Goal: Information Seeking & Learning: Learn about a topic

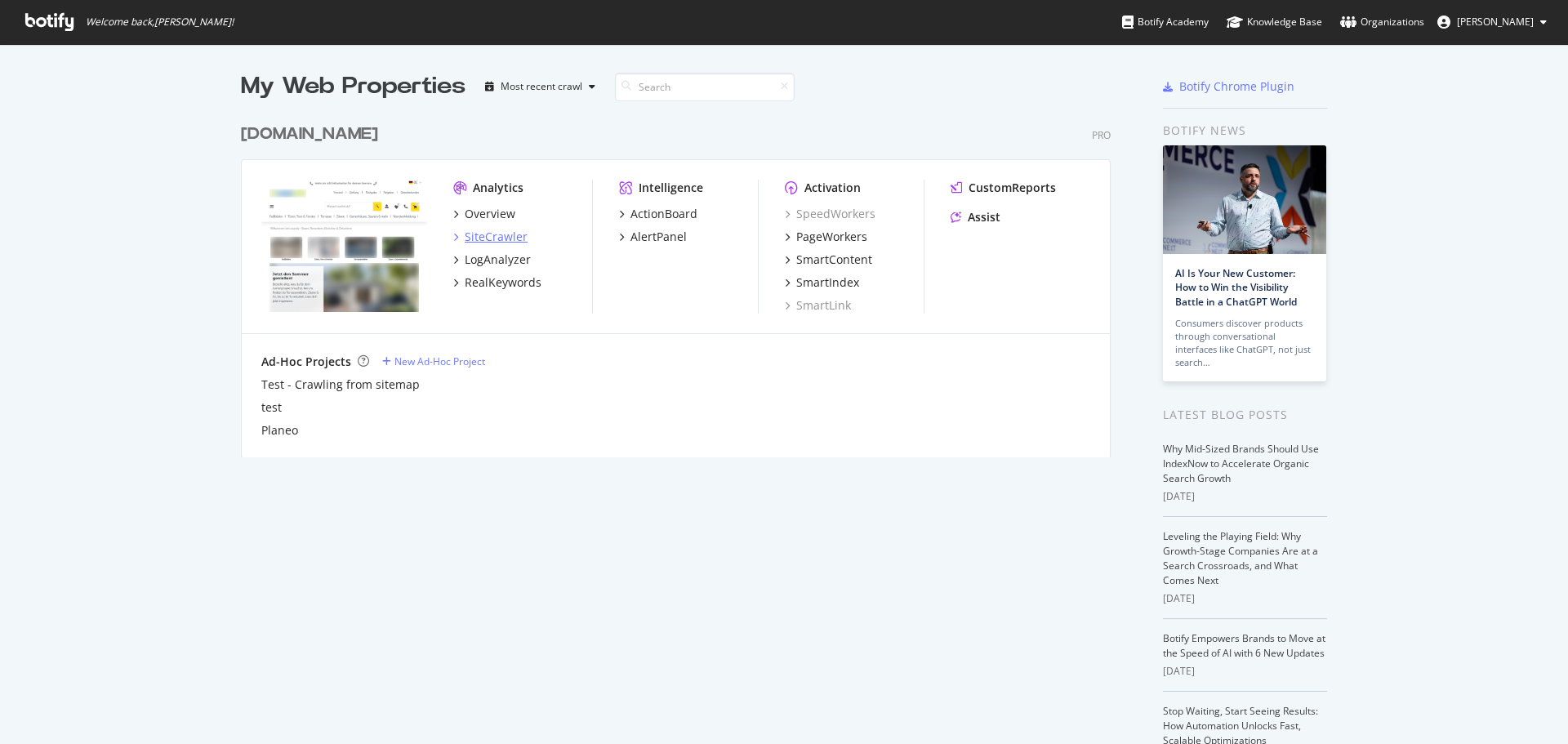
scroll to position [732, 1544]
click at [489, 256] on div "LogAnalyzer" at bounding box center [498, 259] width 66 height 16
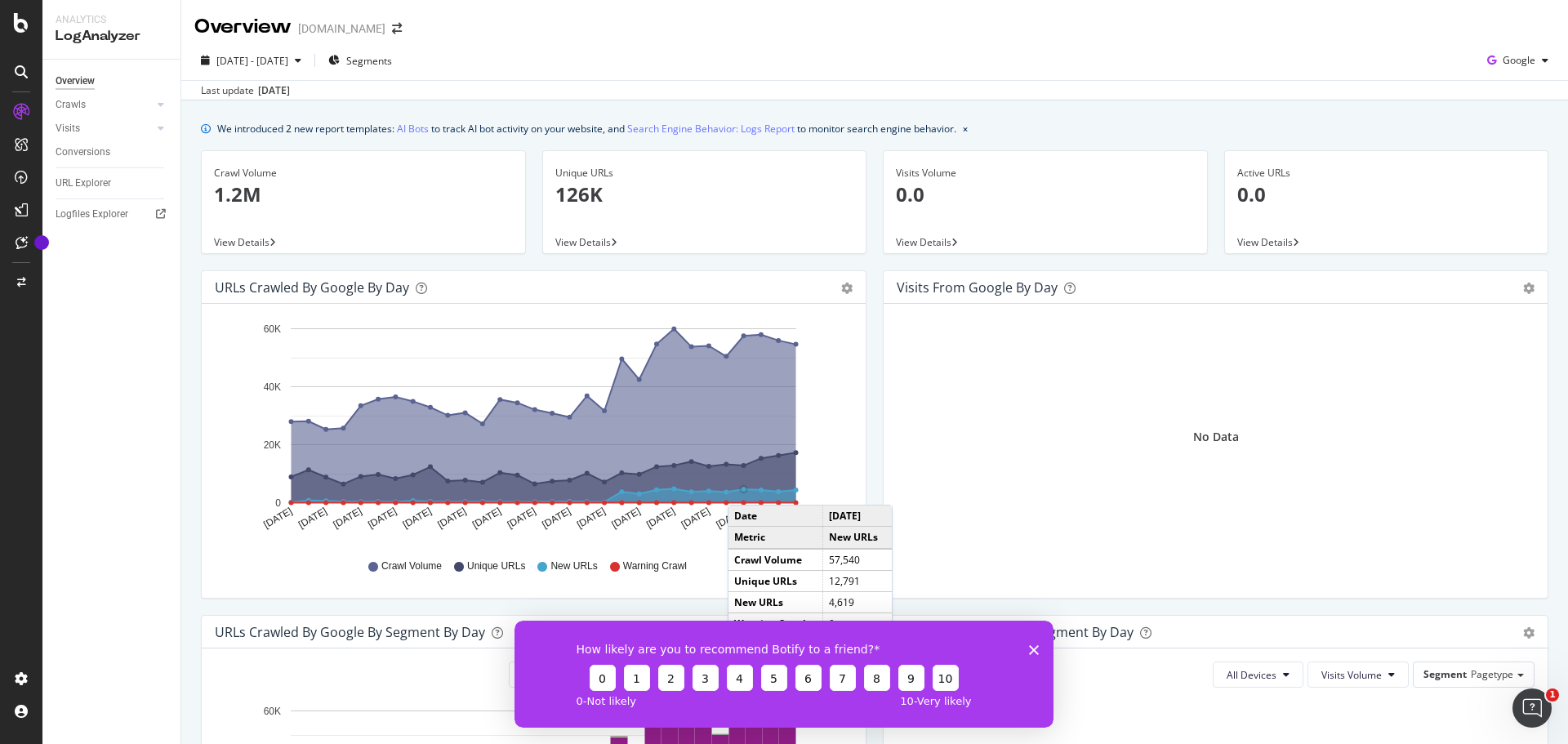
click at [744, 488] on circle "A chart." at bounding box center [744, 489] width 5 height 5
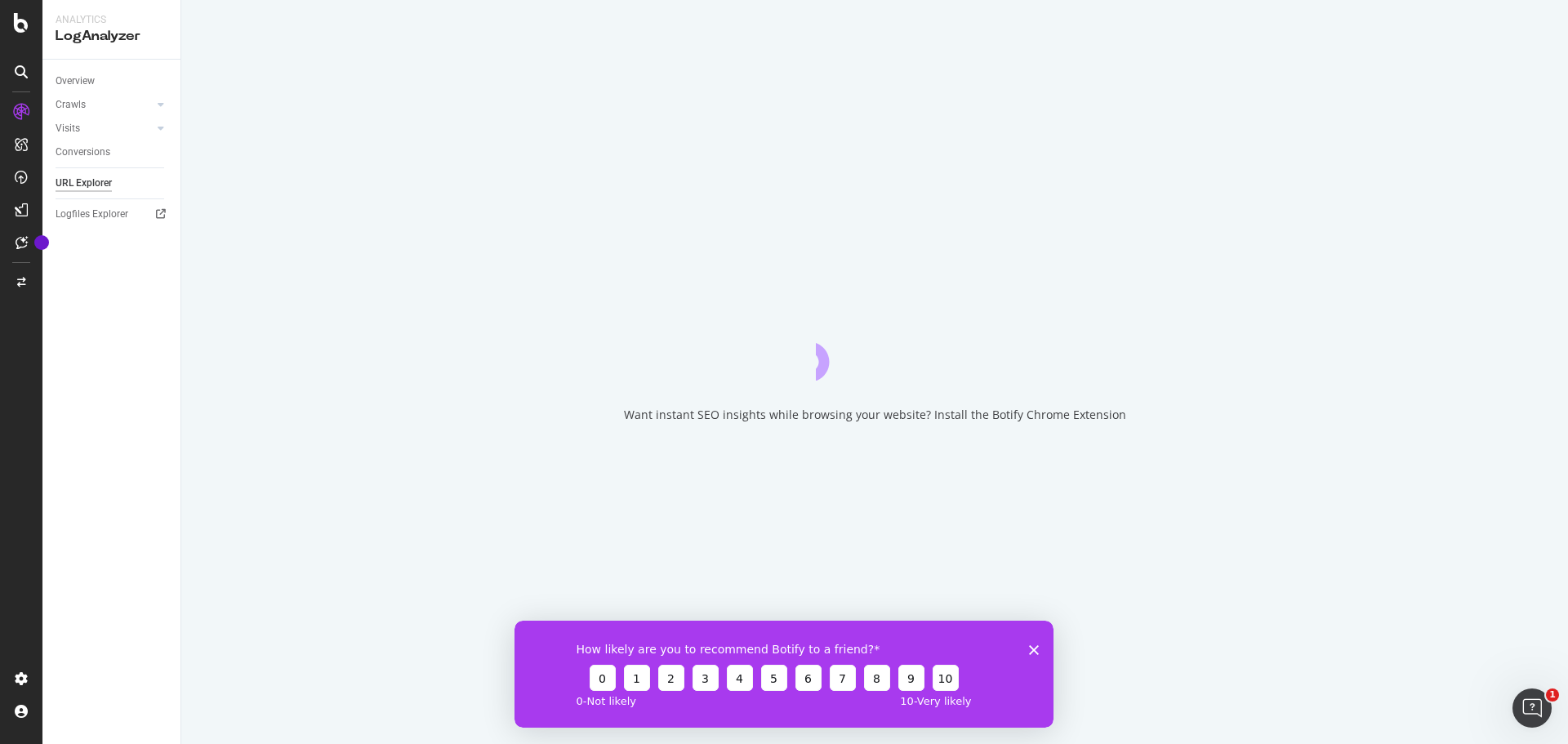
click at [1034, 650] on icon "Close survey" at bounding box center [1034, 649] width 9 height 9
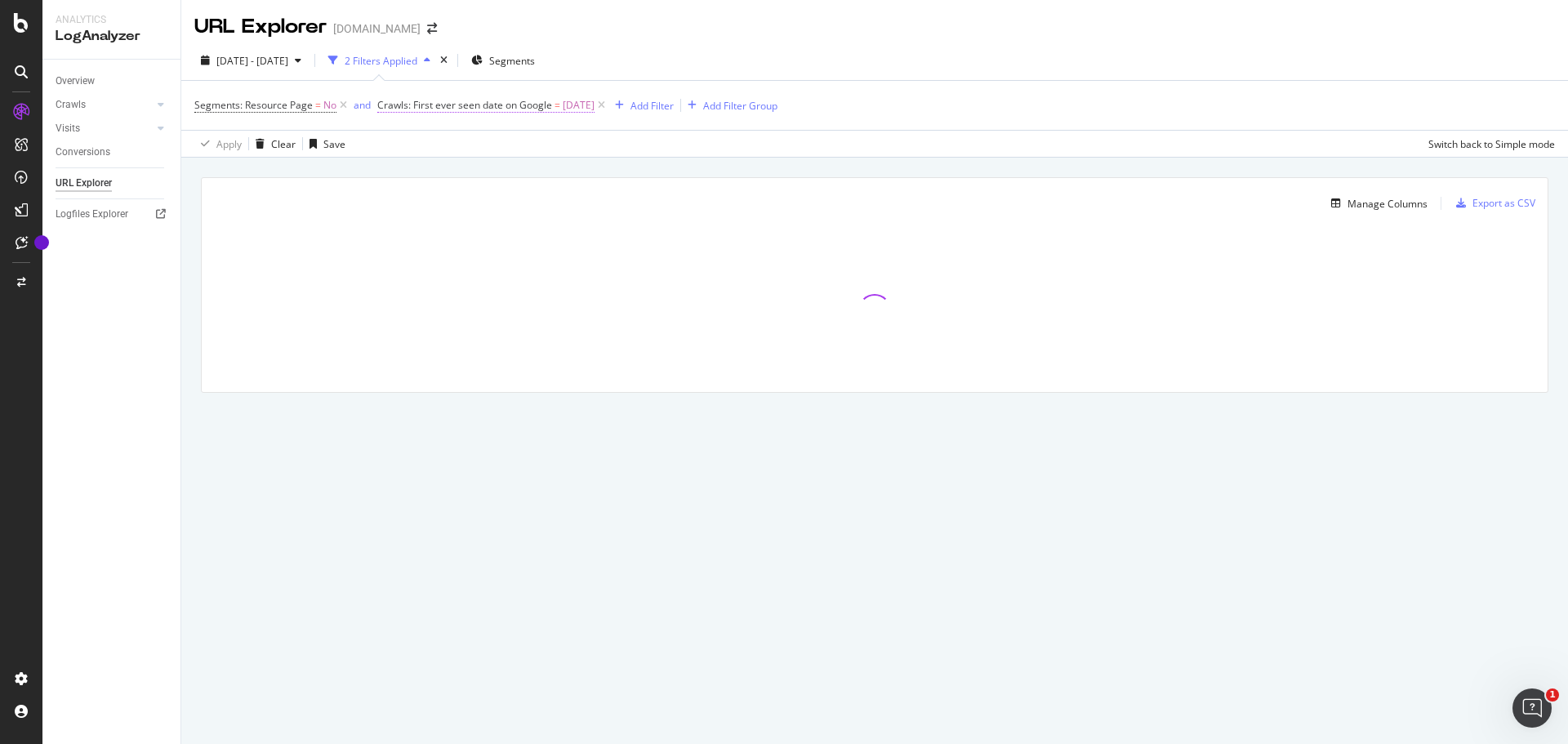
click at [581, 103] on span "2025-08-06" at bounding box center [578, 105] width 32 height 23
click at [430, 192] on icon at bounding box center [433, 195] width 11 height 9
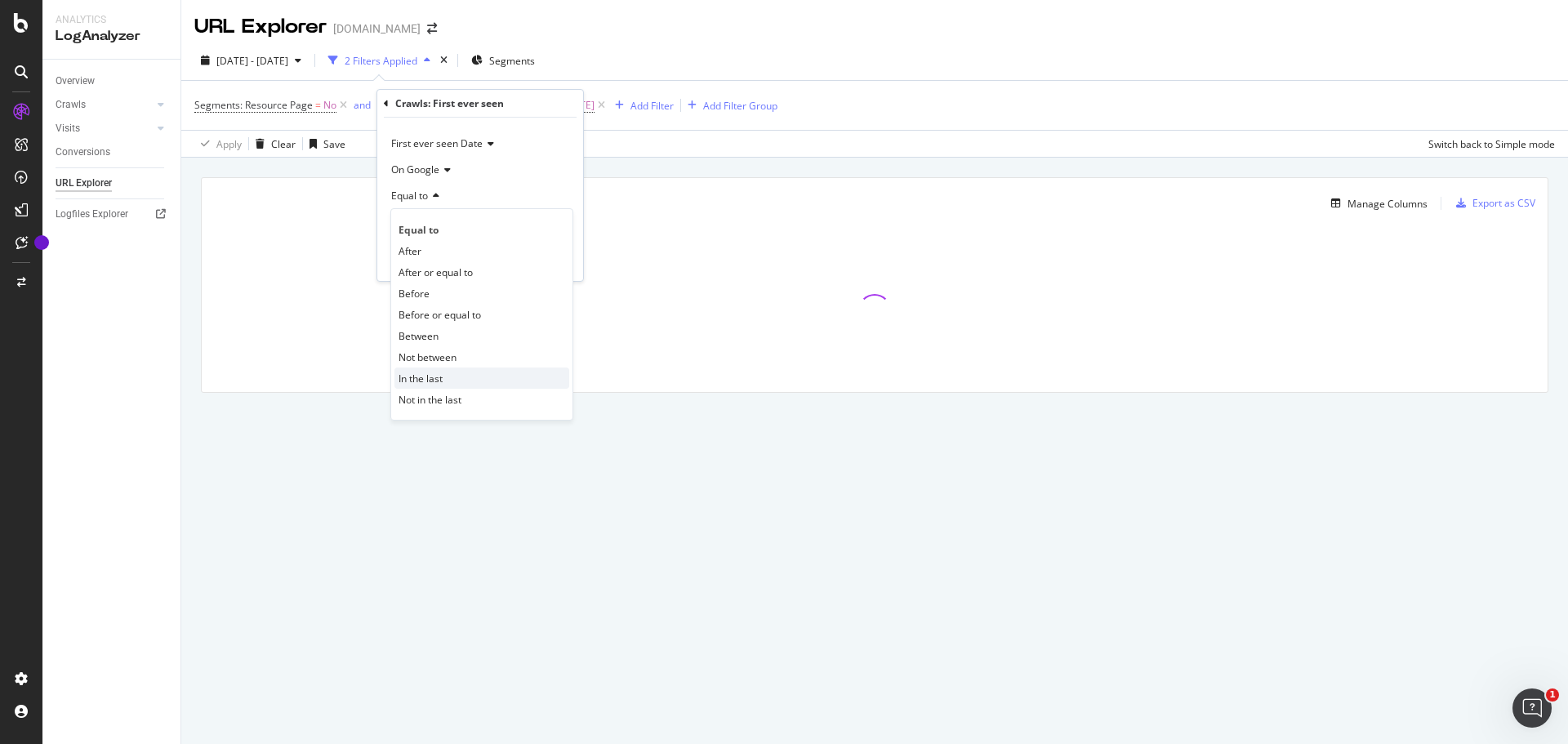
click at [462, 379] on div "In the last" at bounding box center [482, 378] width 175 height 21
drag, startPoint x: 429, startPoint y: 227, endPoint x: 365, endPoint y: 226, distance: 64.0
click at [367, 226] on body "Analytics LogAnalyzer Overview Crawls Daily Distribution Segments Distribution …" at bounding box center [784, 372] width 1568 height 744
type input "2"
type input "12"
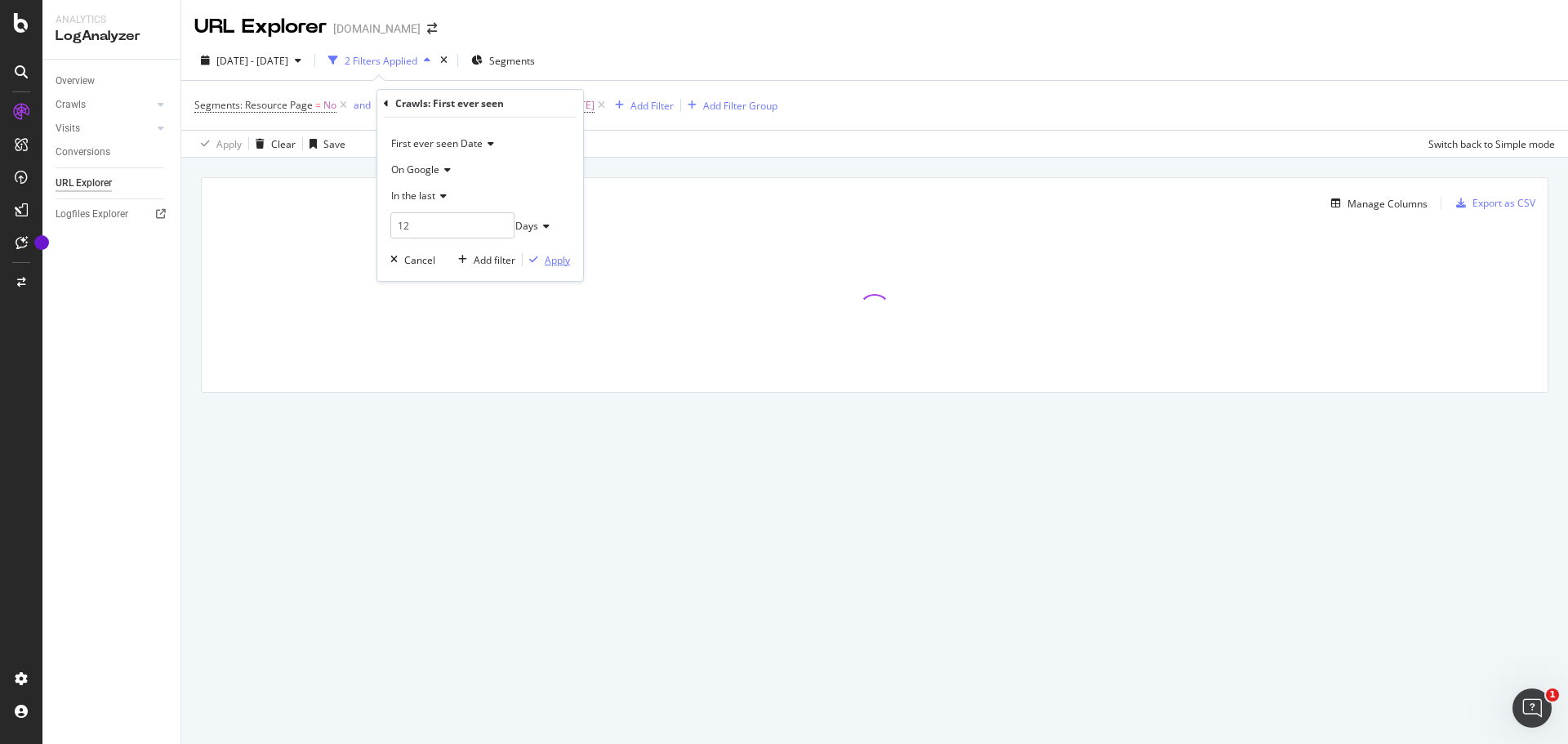
click at [559, 262] on div "Apply" at bounding box center [557, 260] width 26 height 14
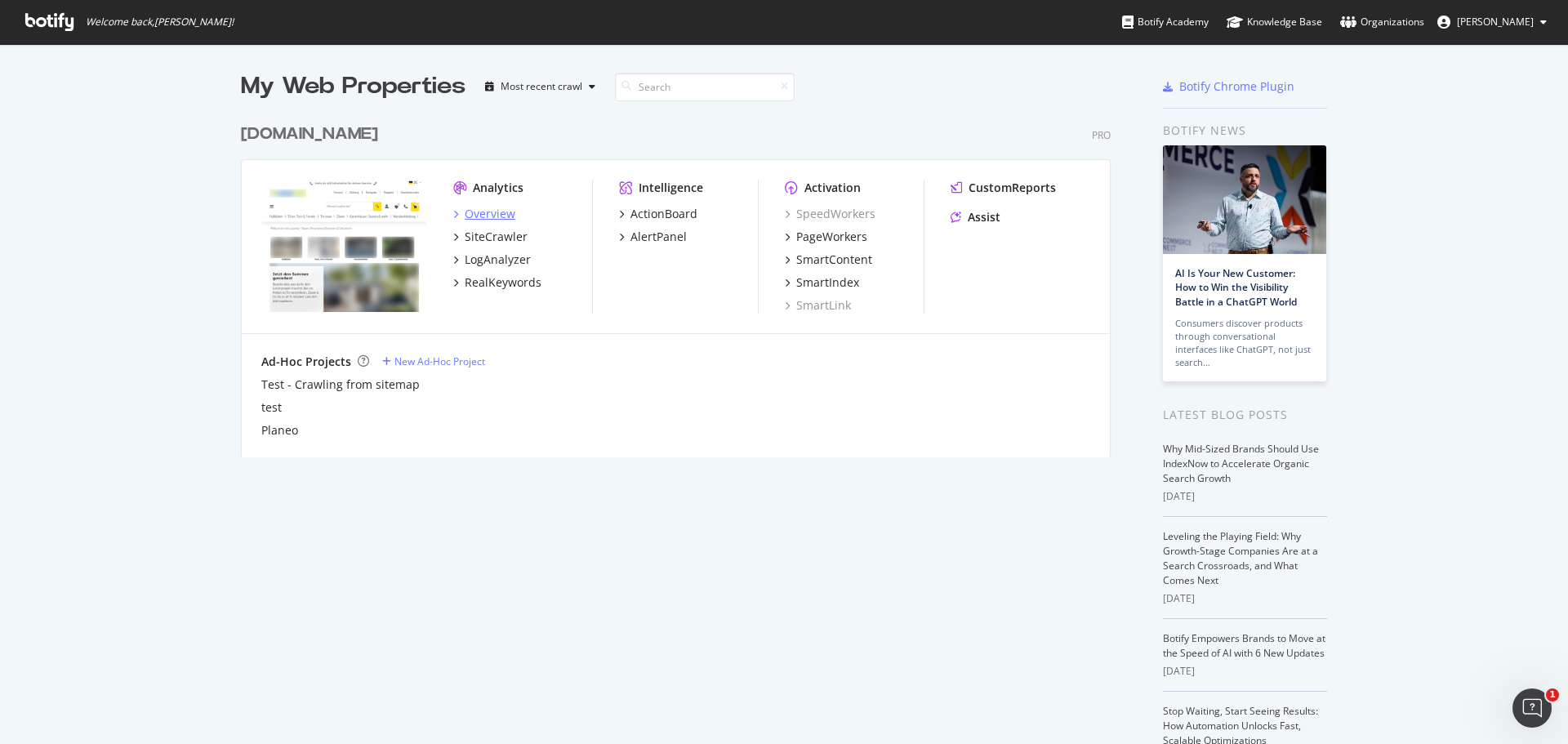
click at [491, 219] on div "Overview" at bounding box center [490, 213] width 51 height 16
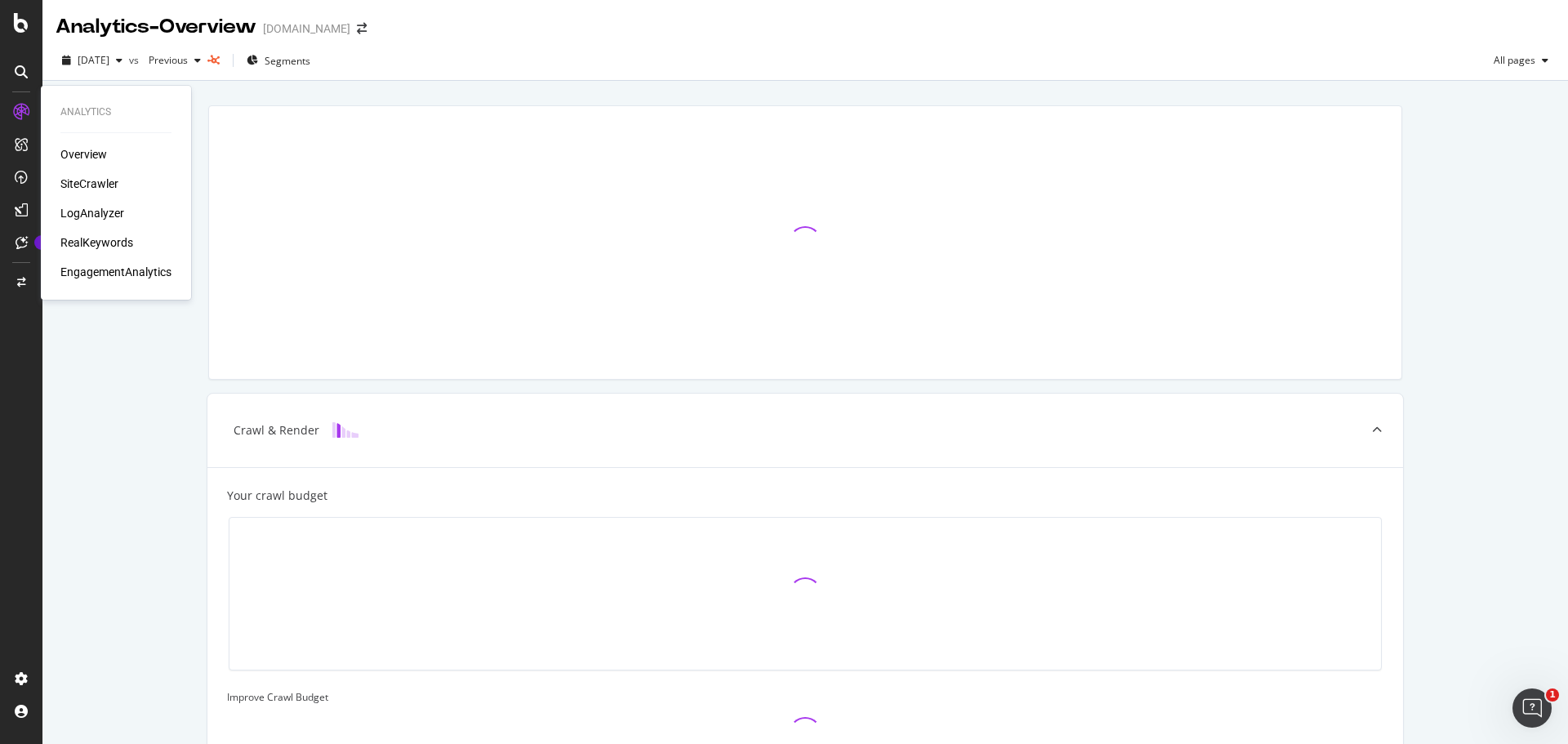
click at [89, 153] on div "Overview" at bounding box center [84, 154] width 46 height 16
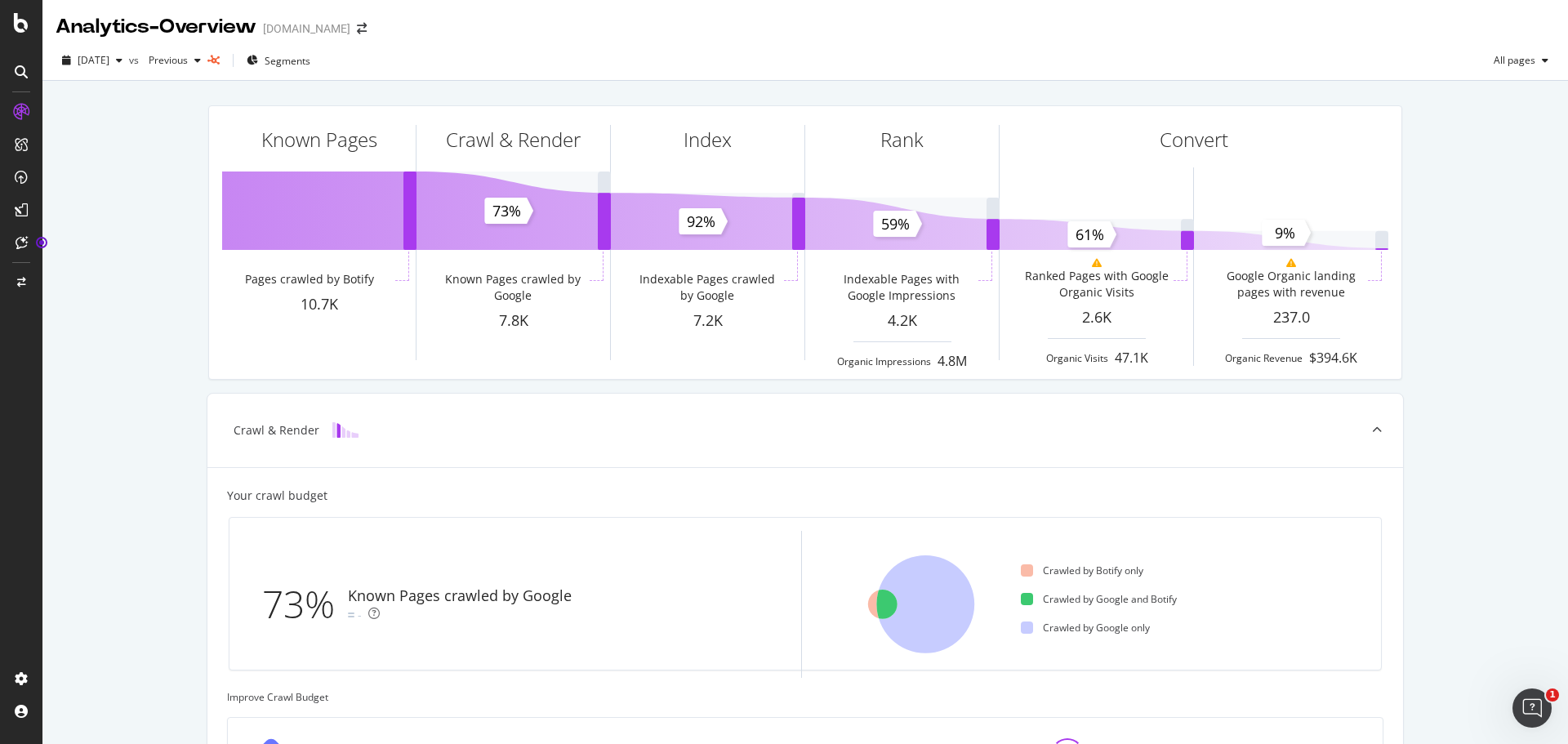
click at [26, 75] on icon at bounding box center [21, 71] width 13 height 13
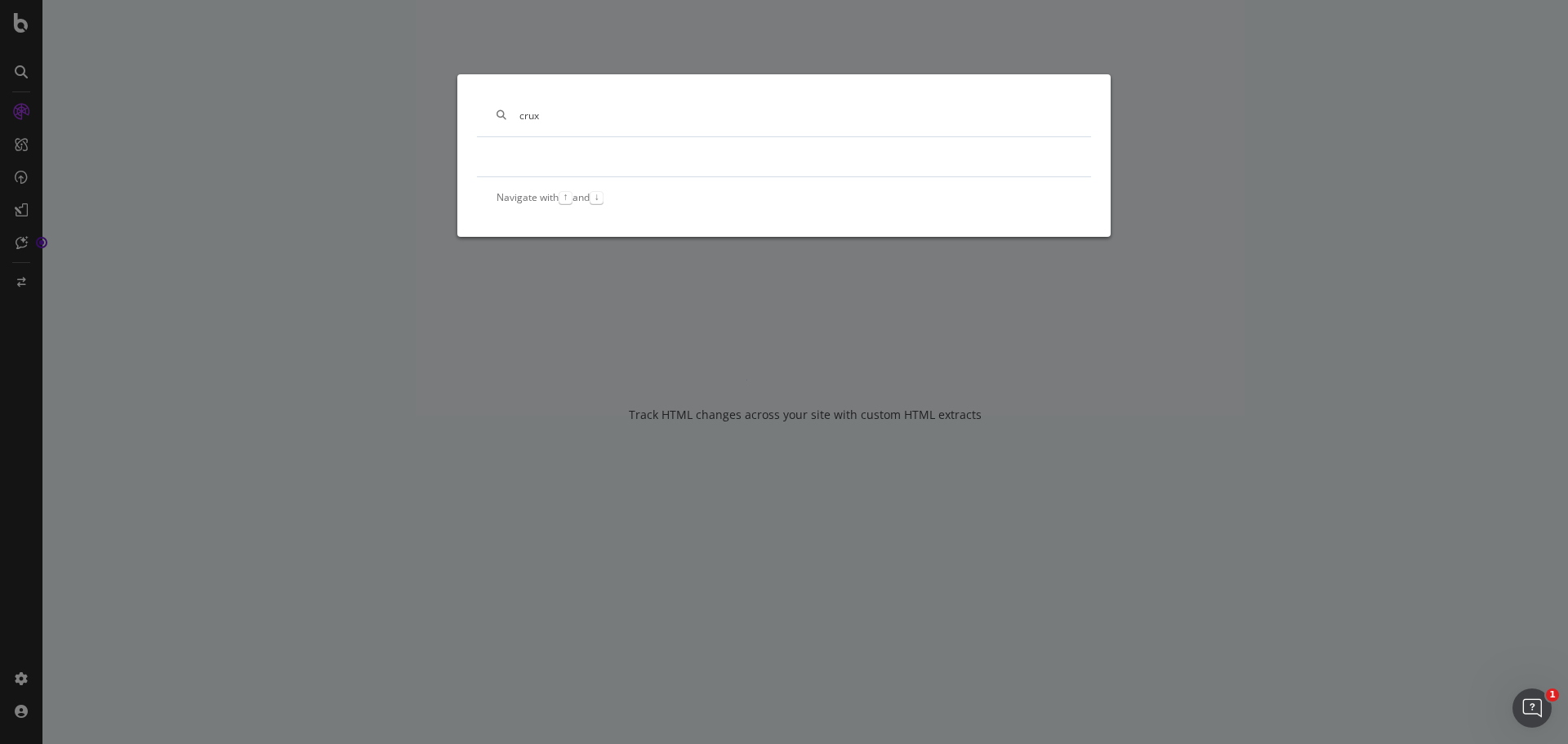
type input "crux"
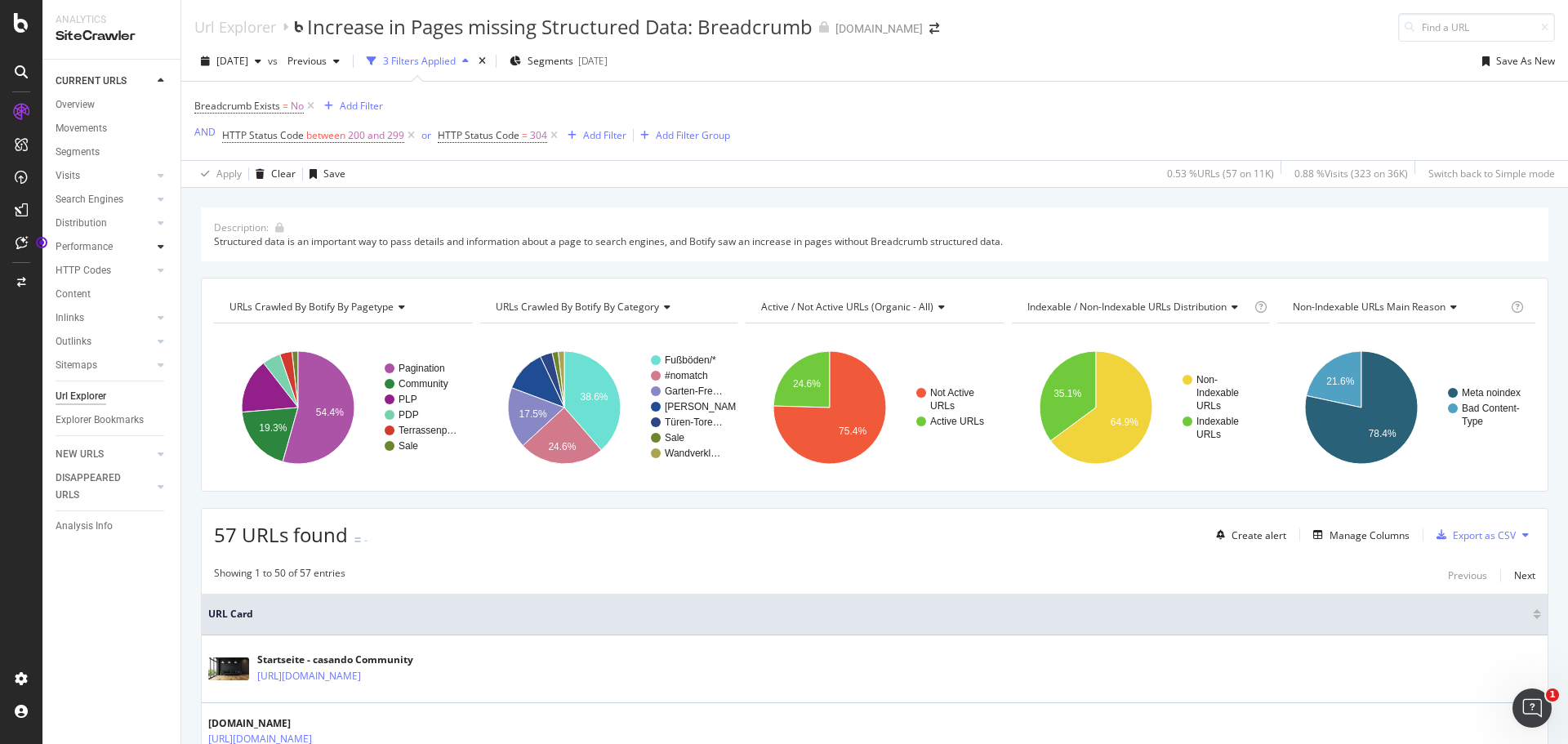
click at [164, 247] on icon at bounding box center [161, 246] width 7 height 9
click at [91, 296] on div "Segments" at bounding box center [85, 295] width 45 height 17
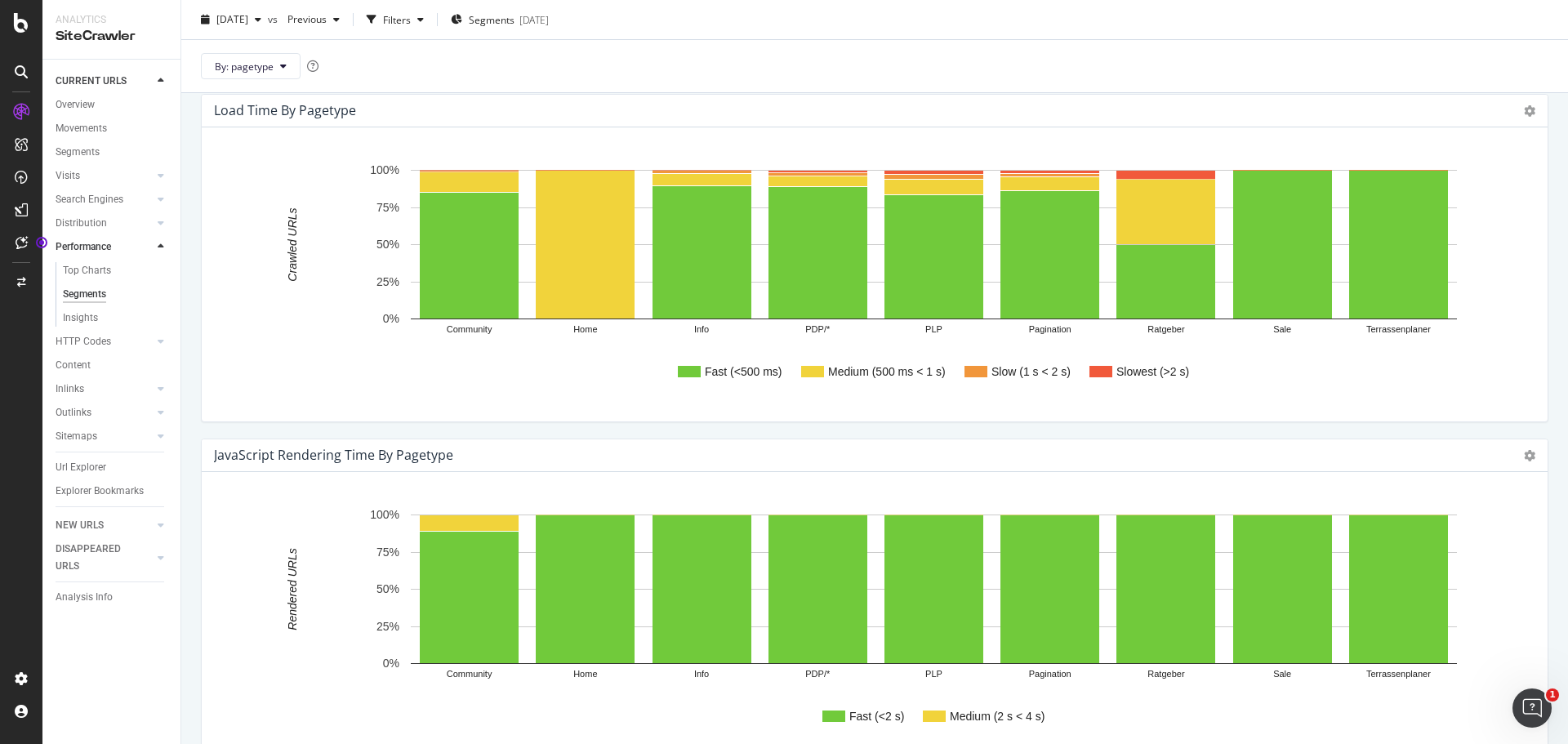
scroll to position [327, 0]
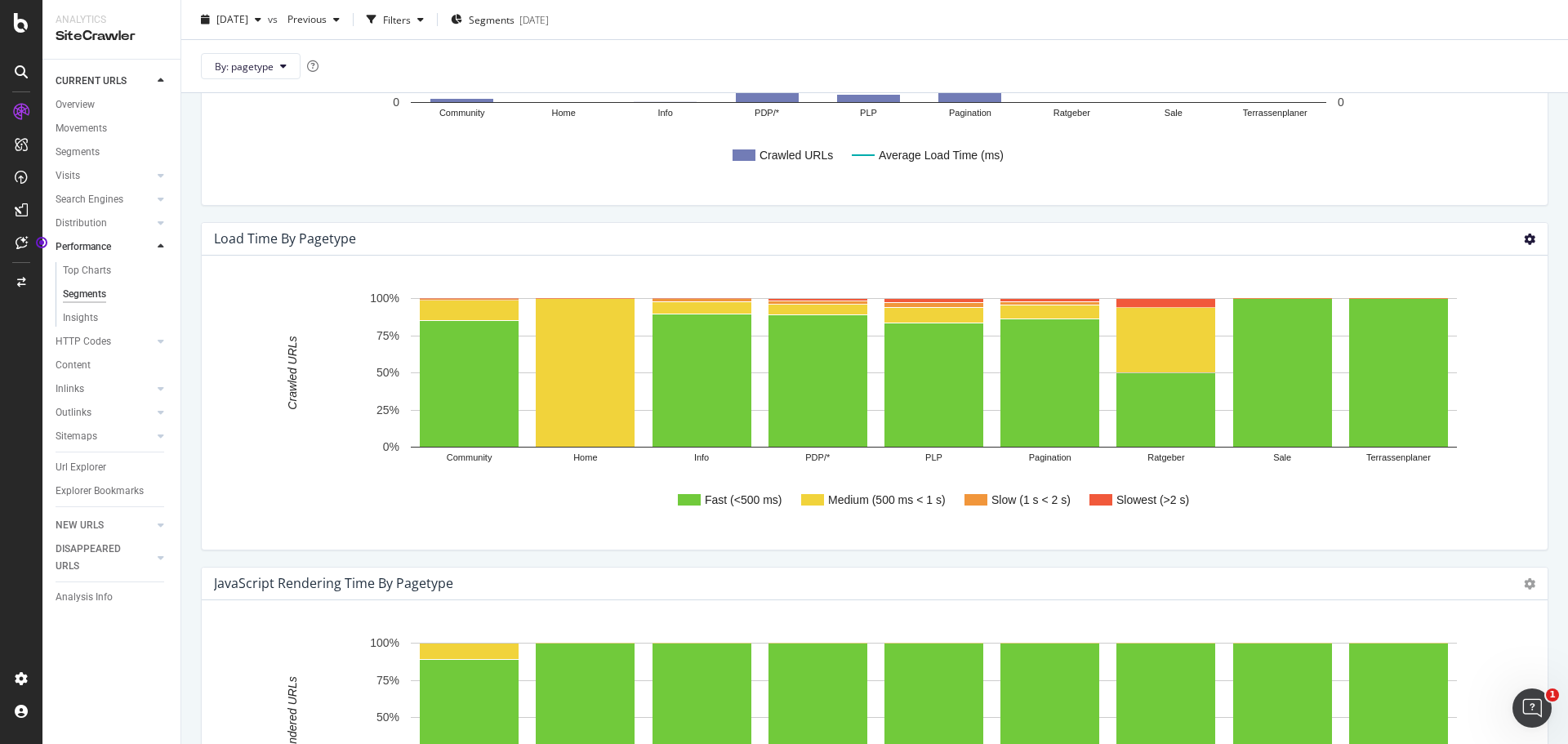
click at [1524, 239] on icon at bounding box center [1529, 239] width 11 height 11
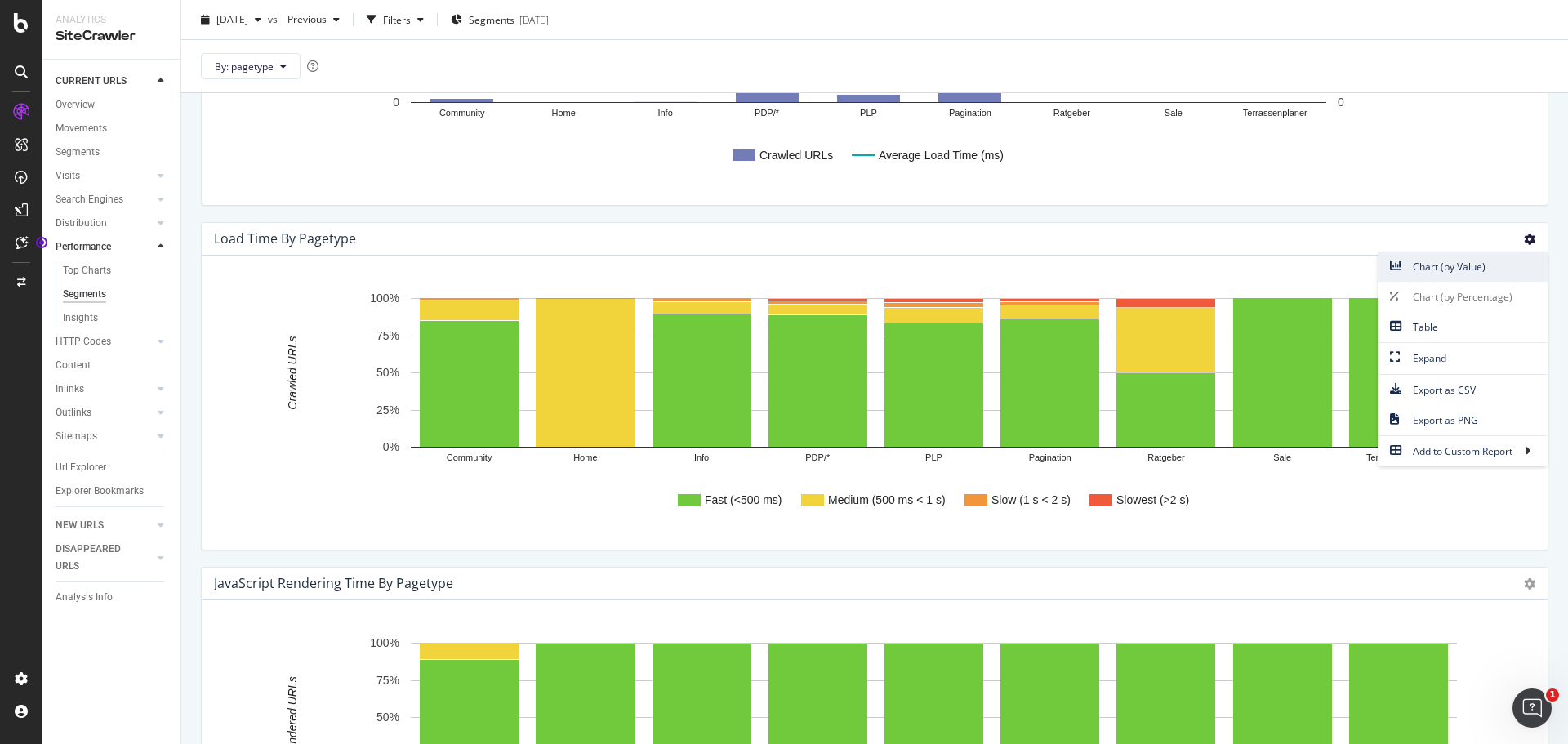
click at [1464, 267] on span "Chart (by Value)" at bounding box center [1463, 267] width 170 height 22
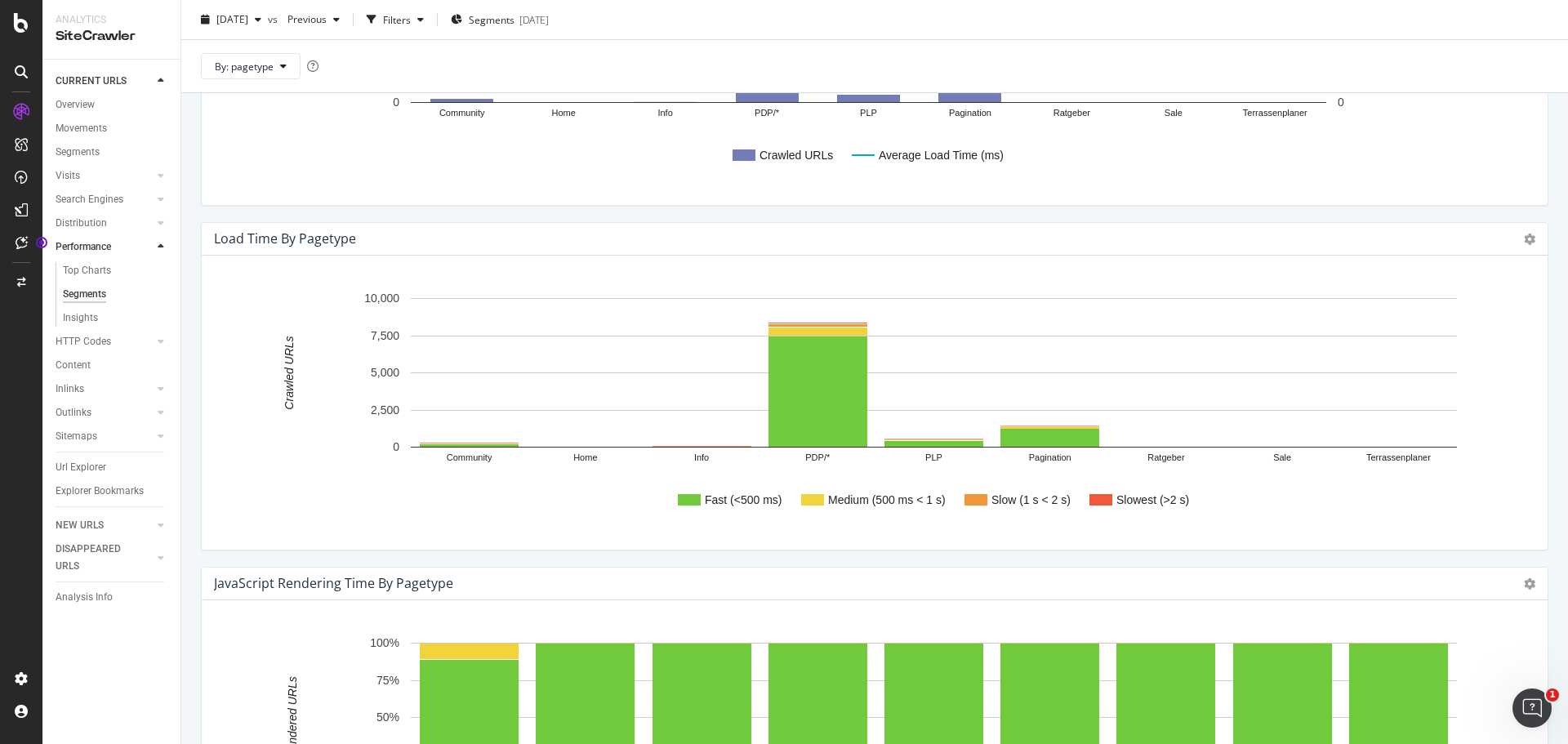
click at [1524, 241] on div "Load Time by pagetype Chart (by Value) Chart (by Percentage) Table Expand Expor…" at bounding box center [875, 239] width 1346 height 33
click at [1524, 240] on icon at bounding box center [1529, 239] width 11 height 11
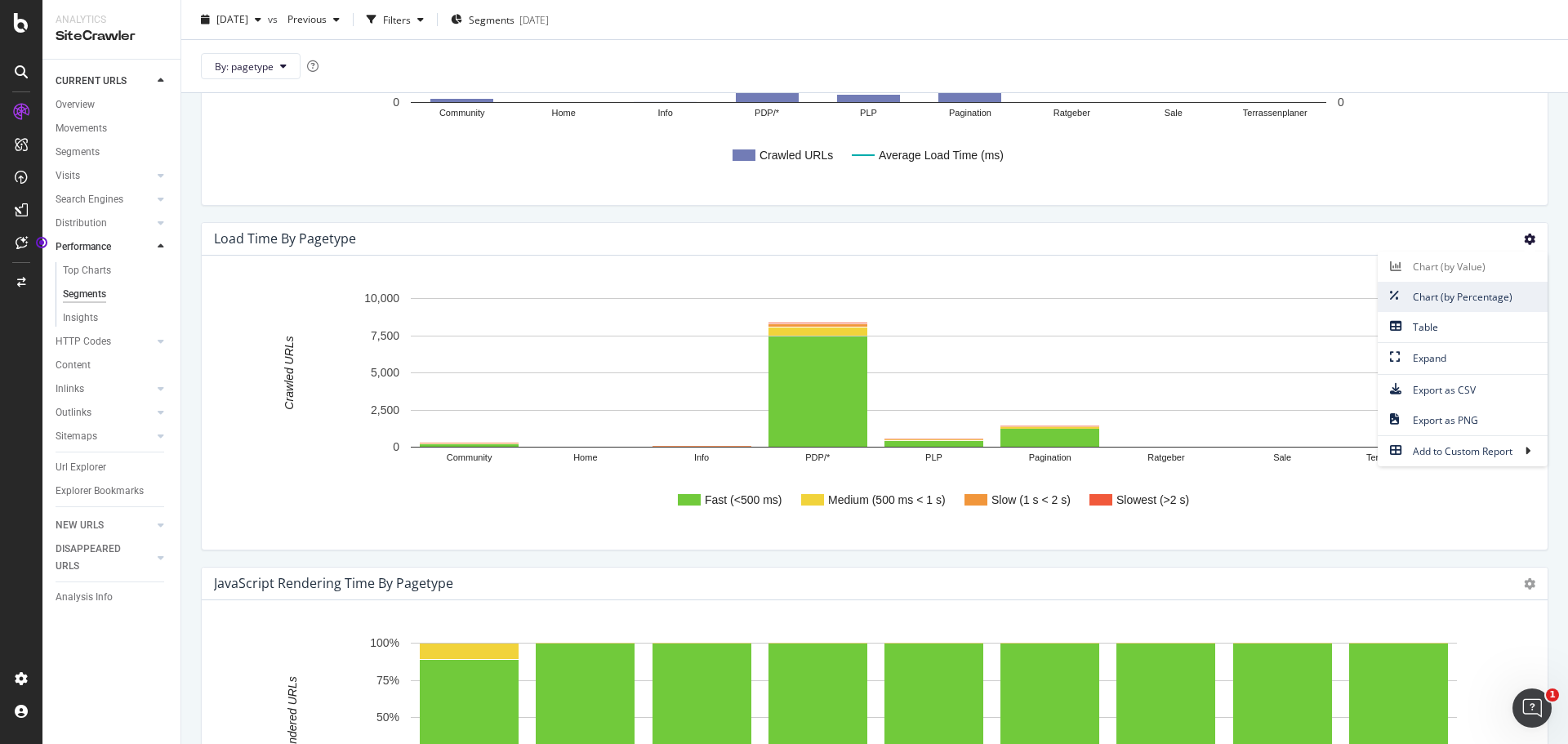
click at [1457, 304] on span "Chart (by Percentage)" at bounding box center [1463, 297] width 170 height 22
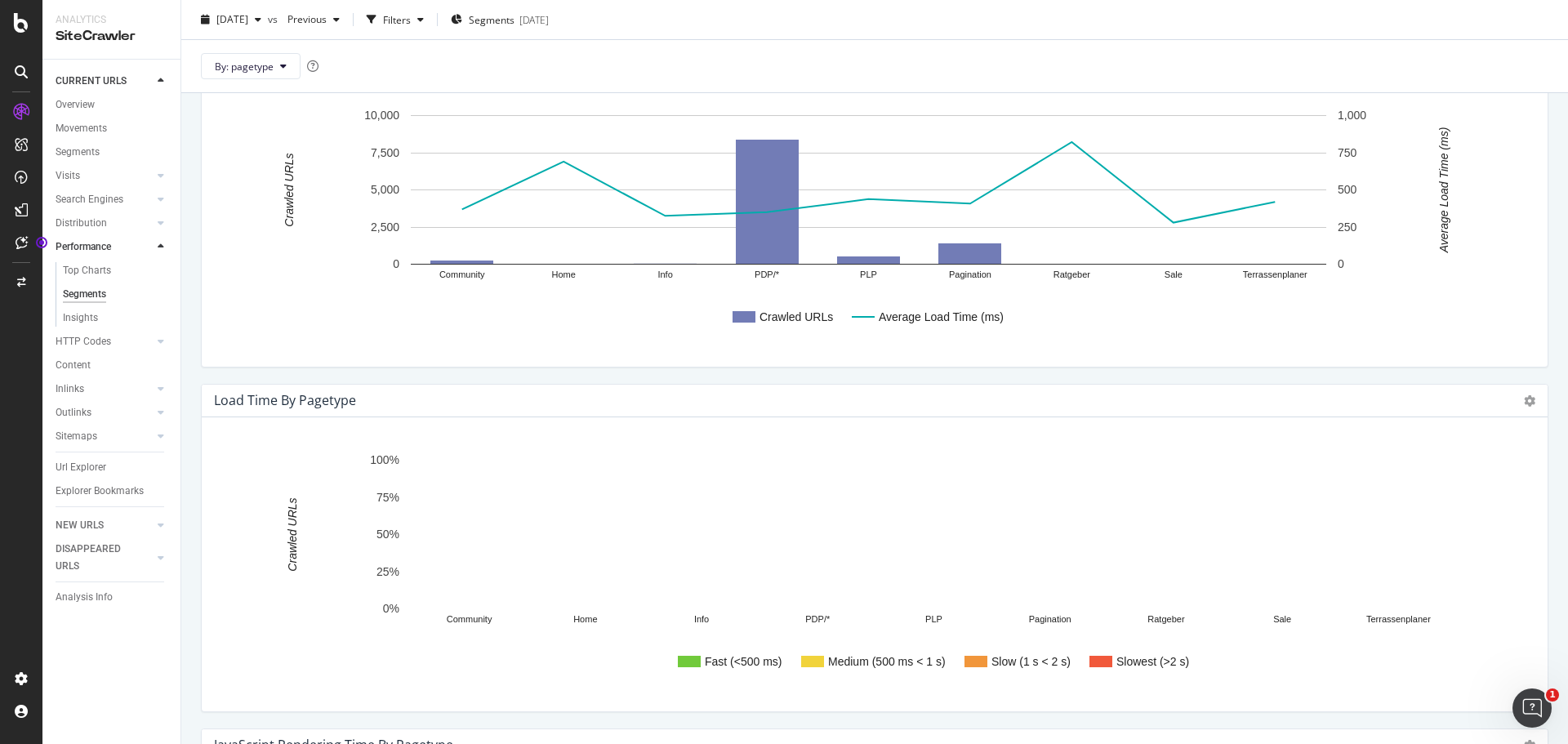
scroll to position [0, 0]
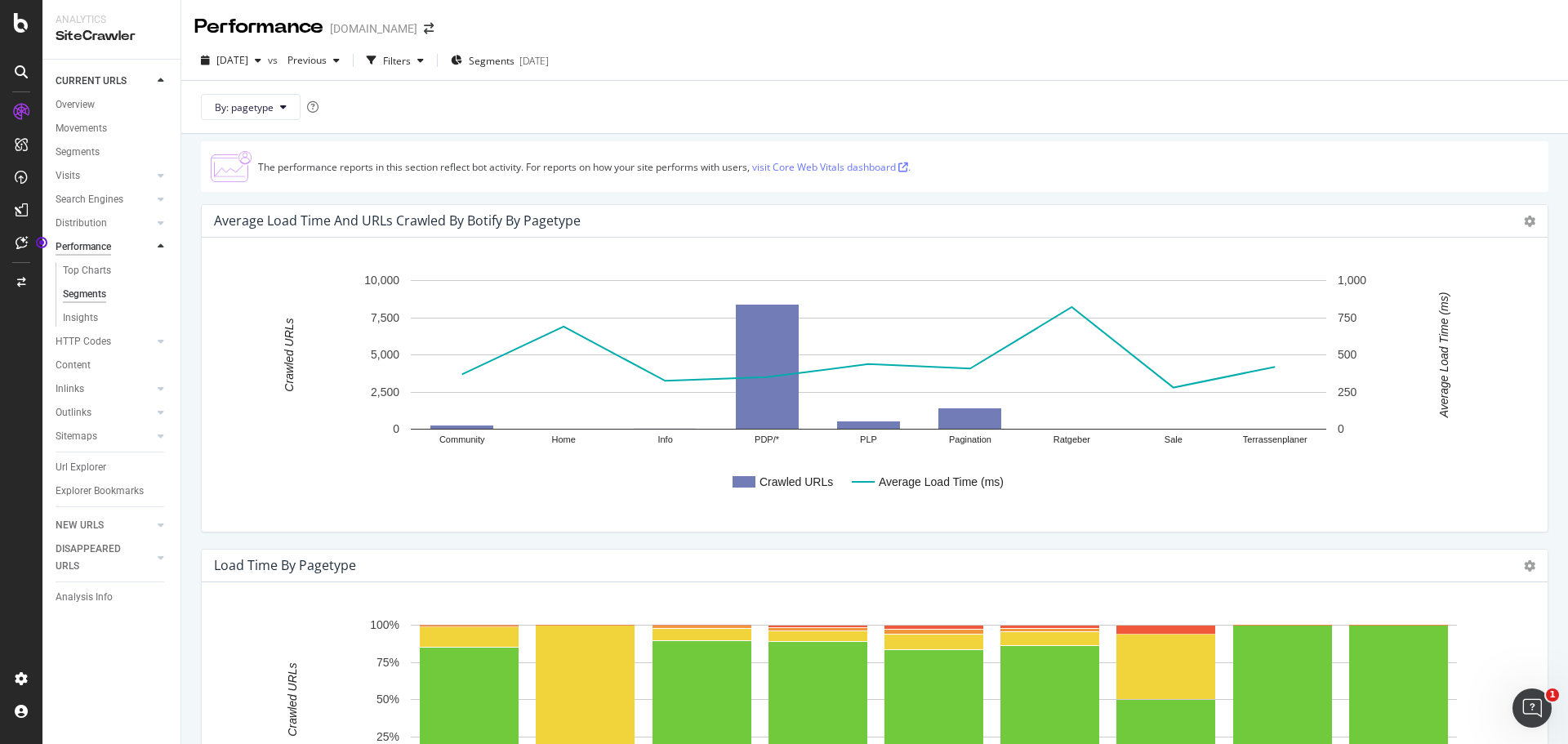
click at [81, 247] on div "Performance" at bounding box center [83, 247] width 56 height 17
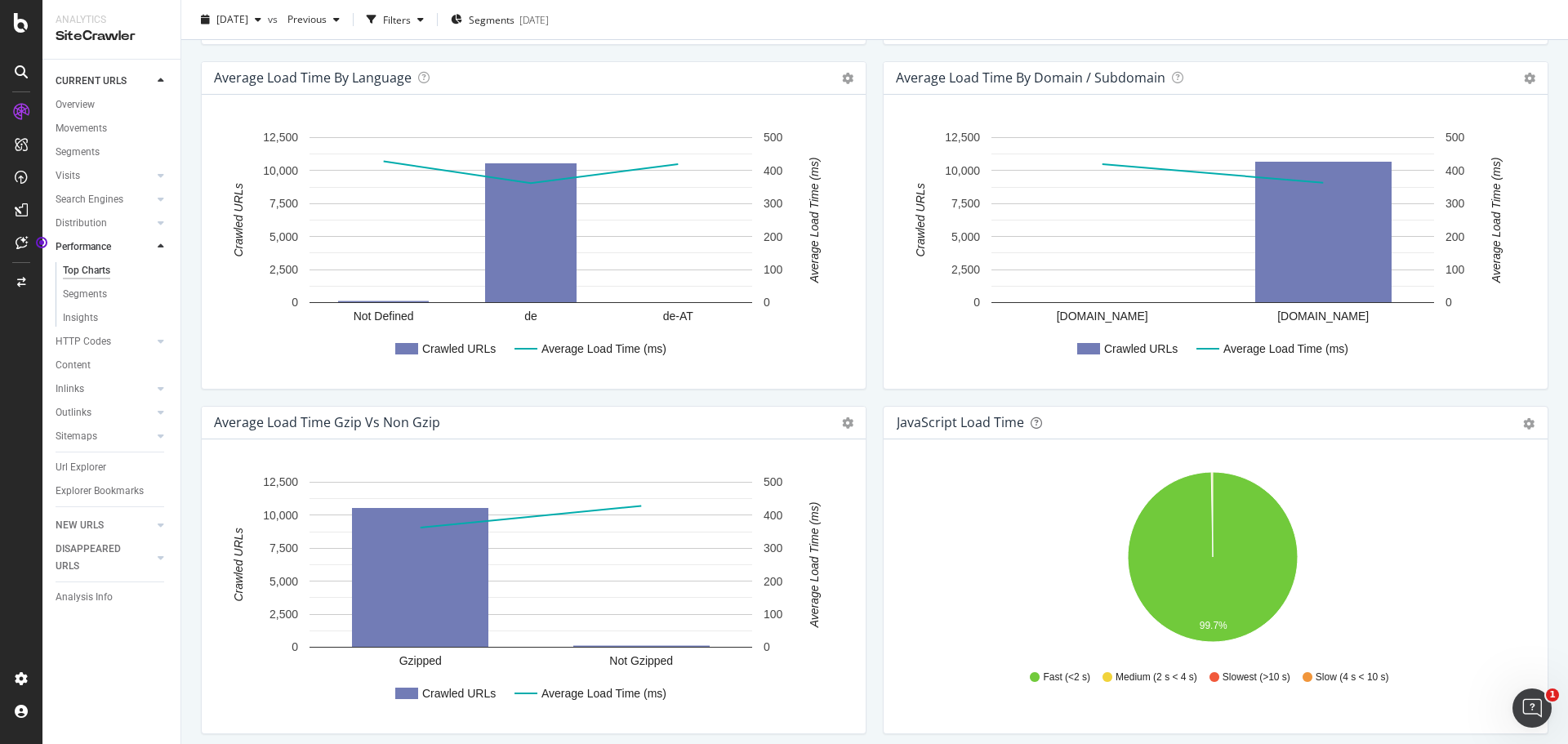
scroll to position [491, 0]
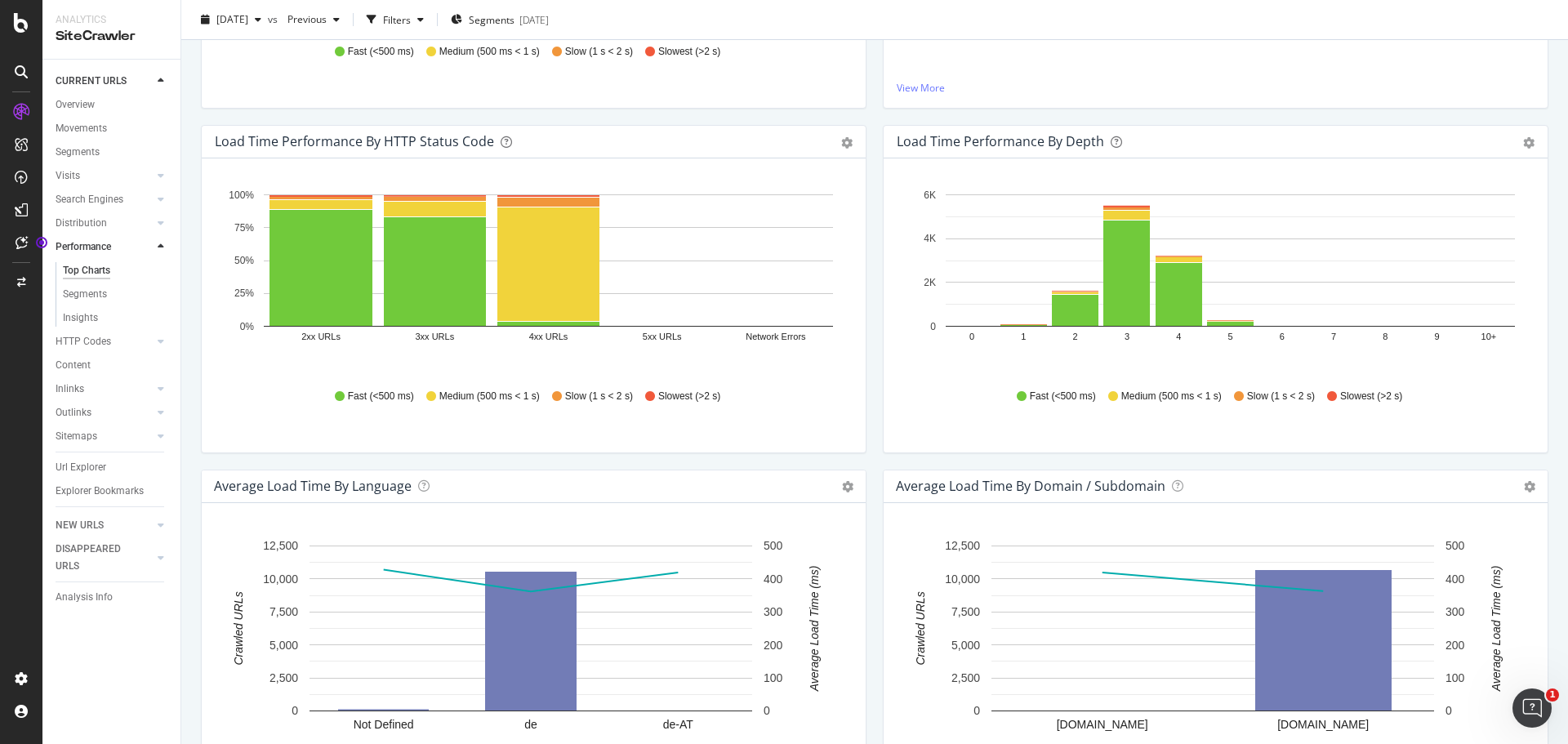
click at [548, 337] on text "4xx URLs" at bounding box center [549, 336] width 39 height 9
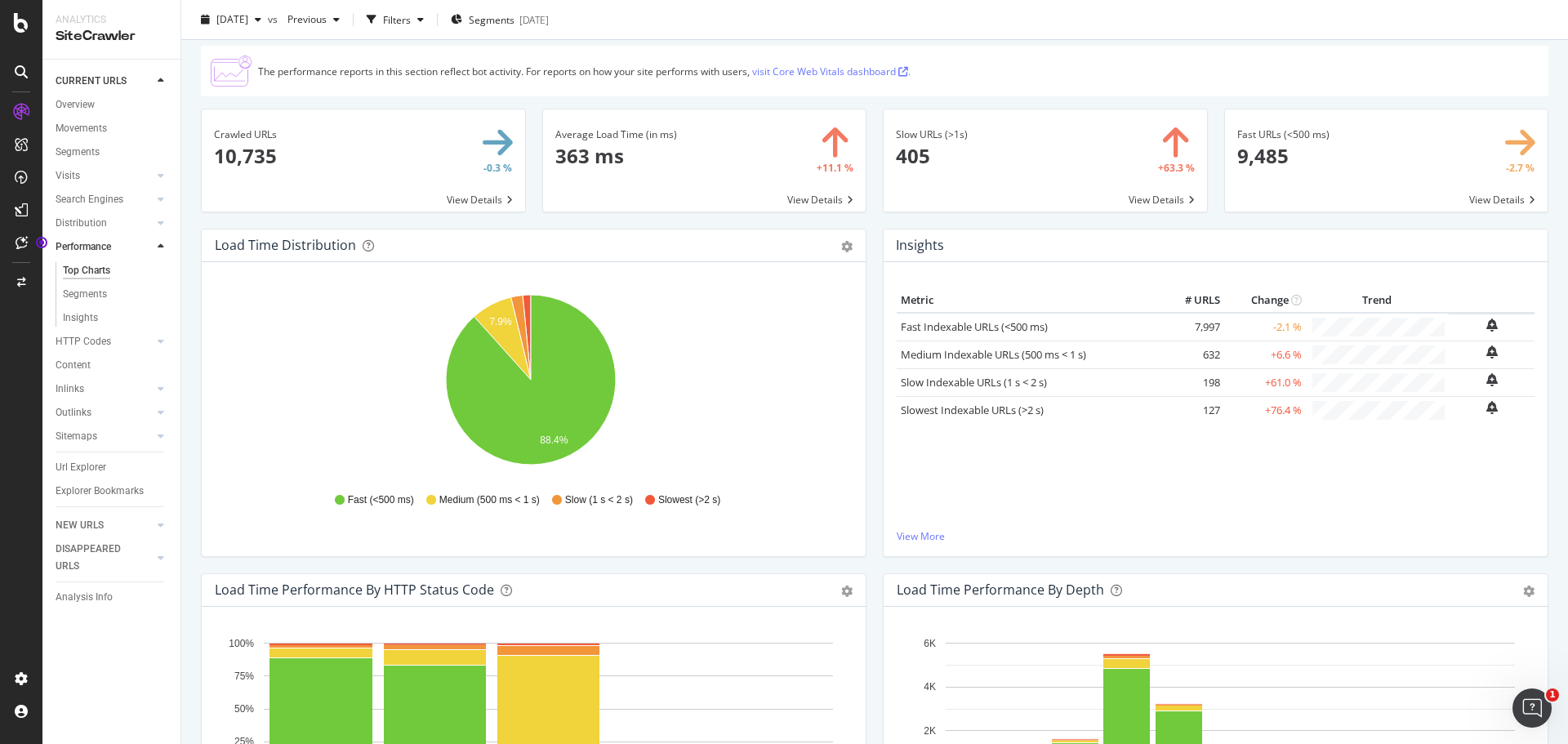
scroll to position [0, 0]
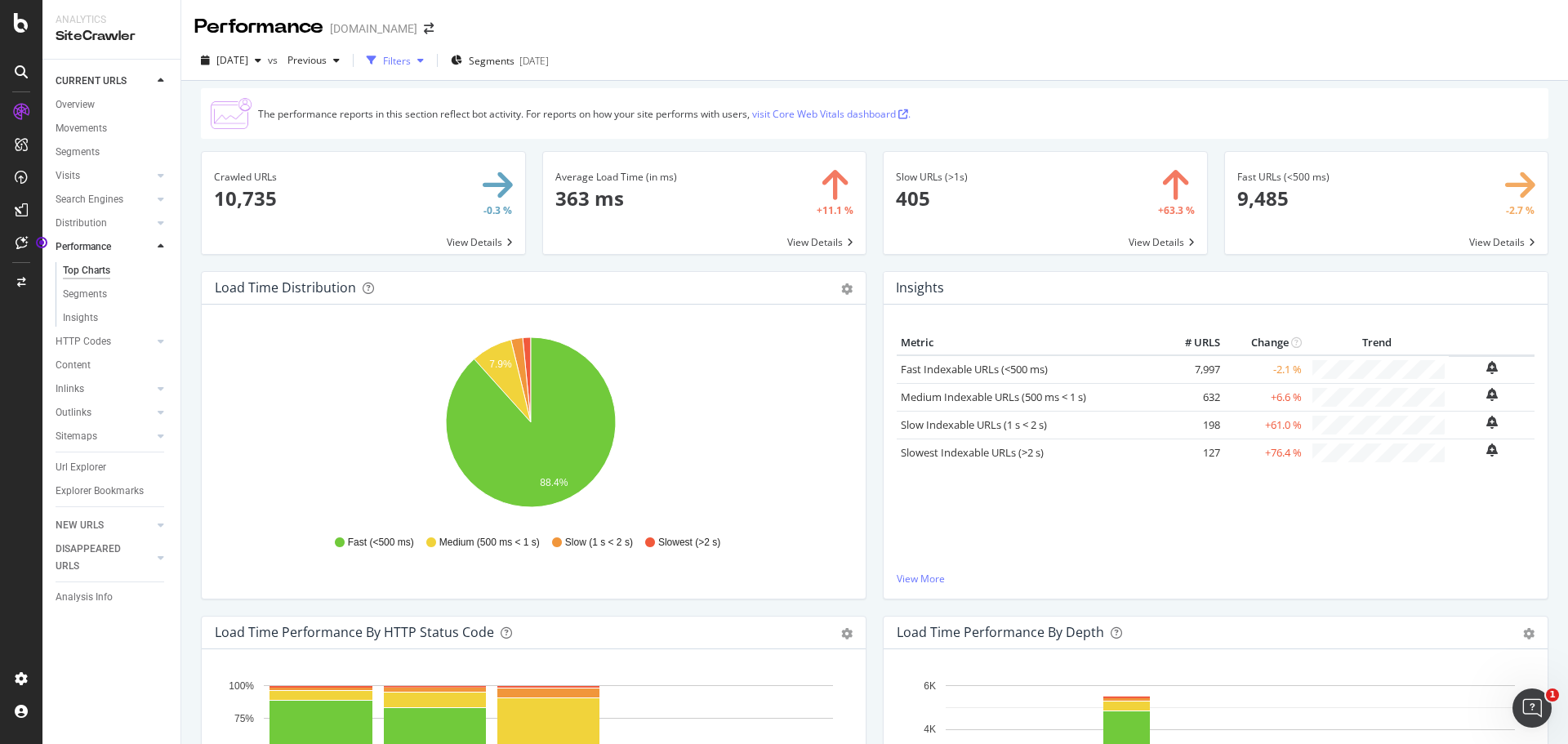
click at [411, 59] on div "Filters" at bounding box center [396, 61] width 27 height 14
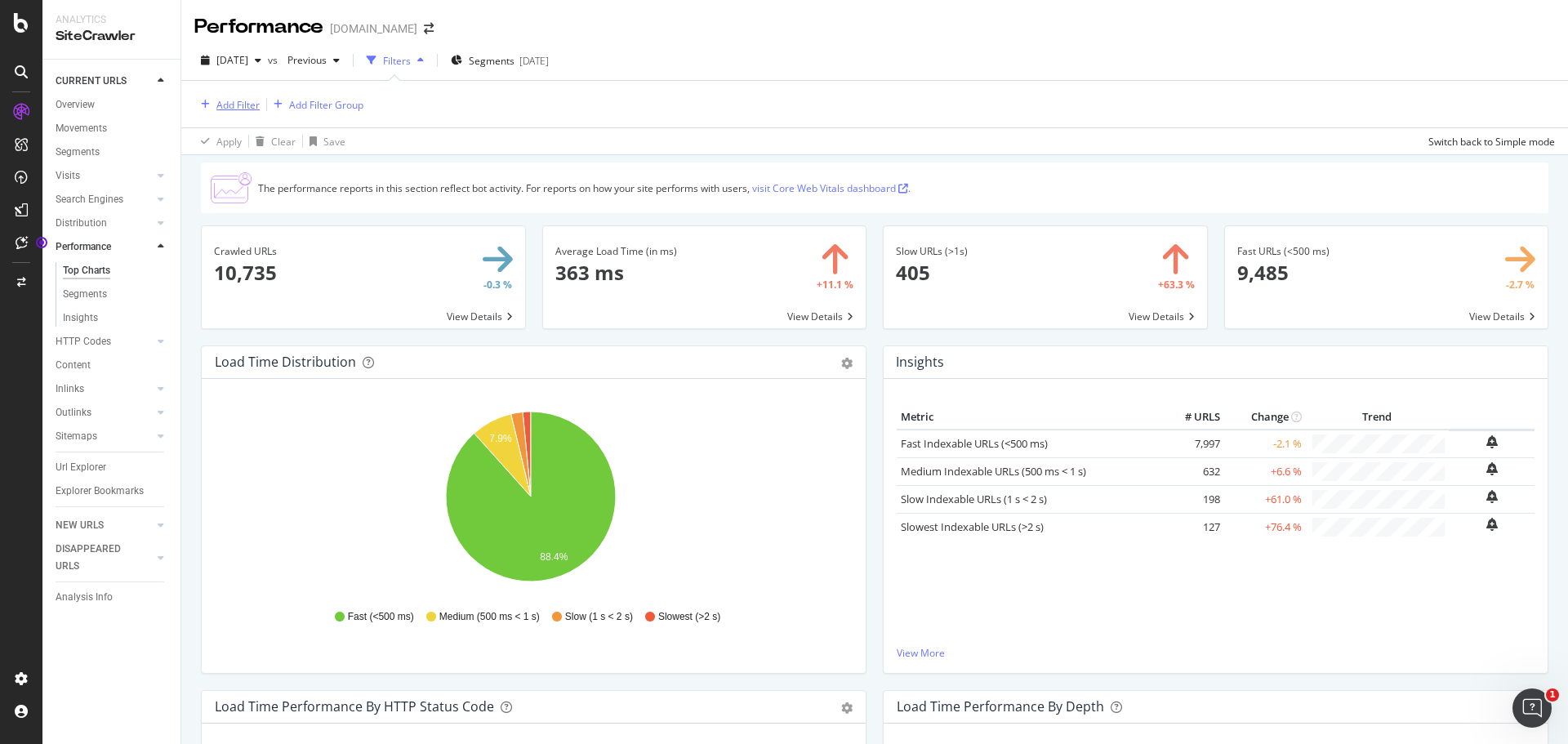
click at [232, 101] on div "Add Filter" at bounding box center [238, 104] width 44 height 14
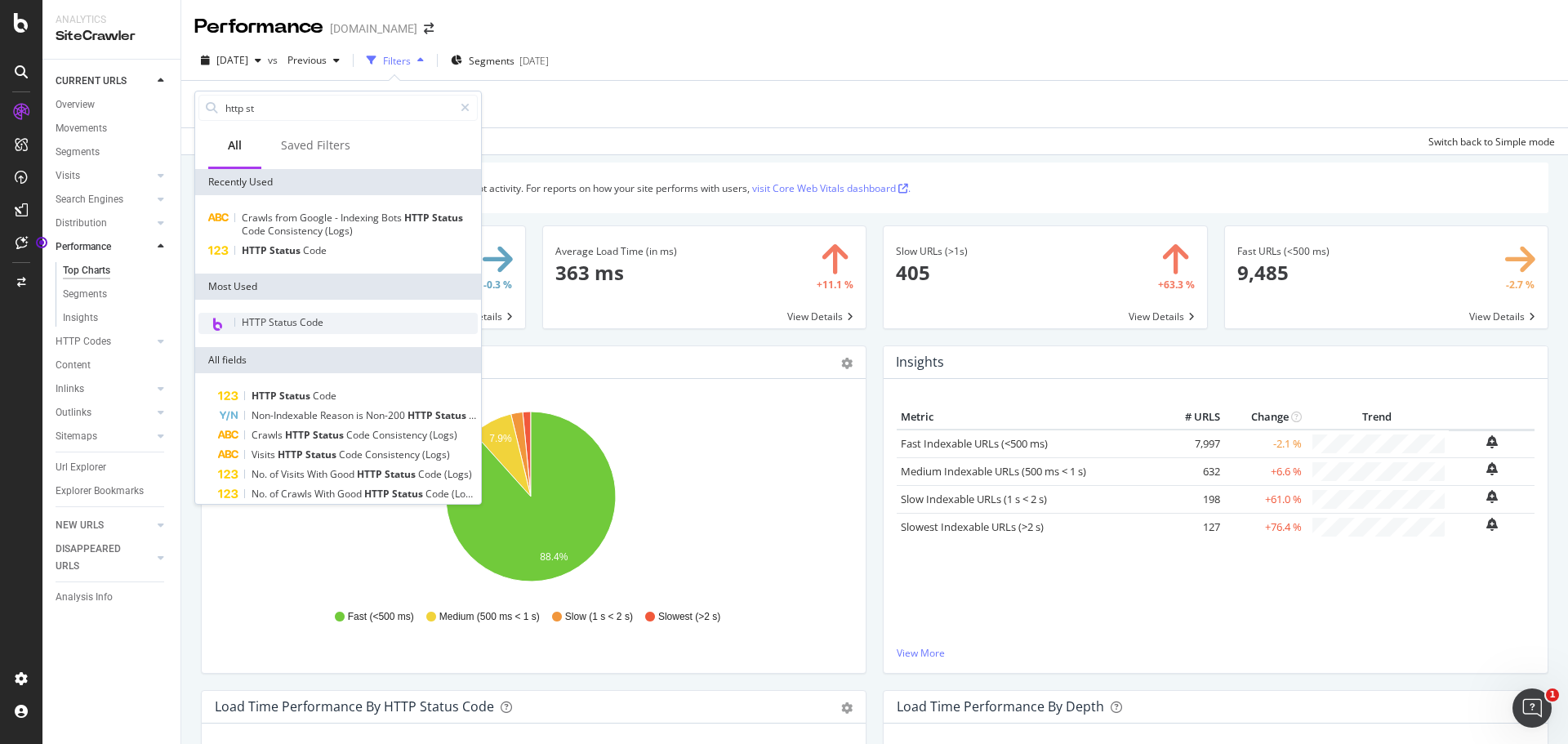
type input "http st"
click at [292, 328] on span "HTTP Status Code" at bounding box center [282, 322] width 81 height 14
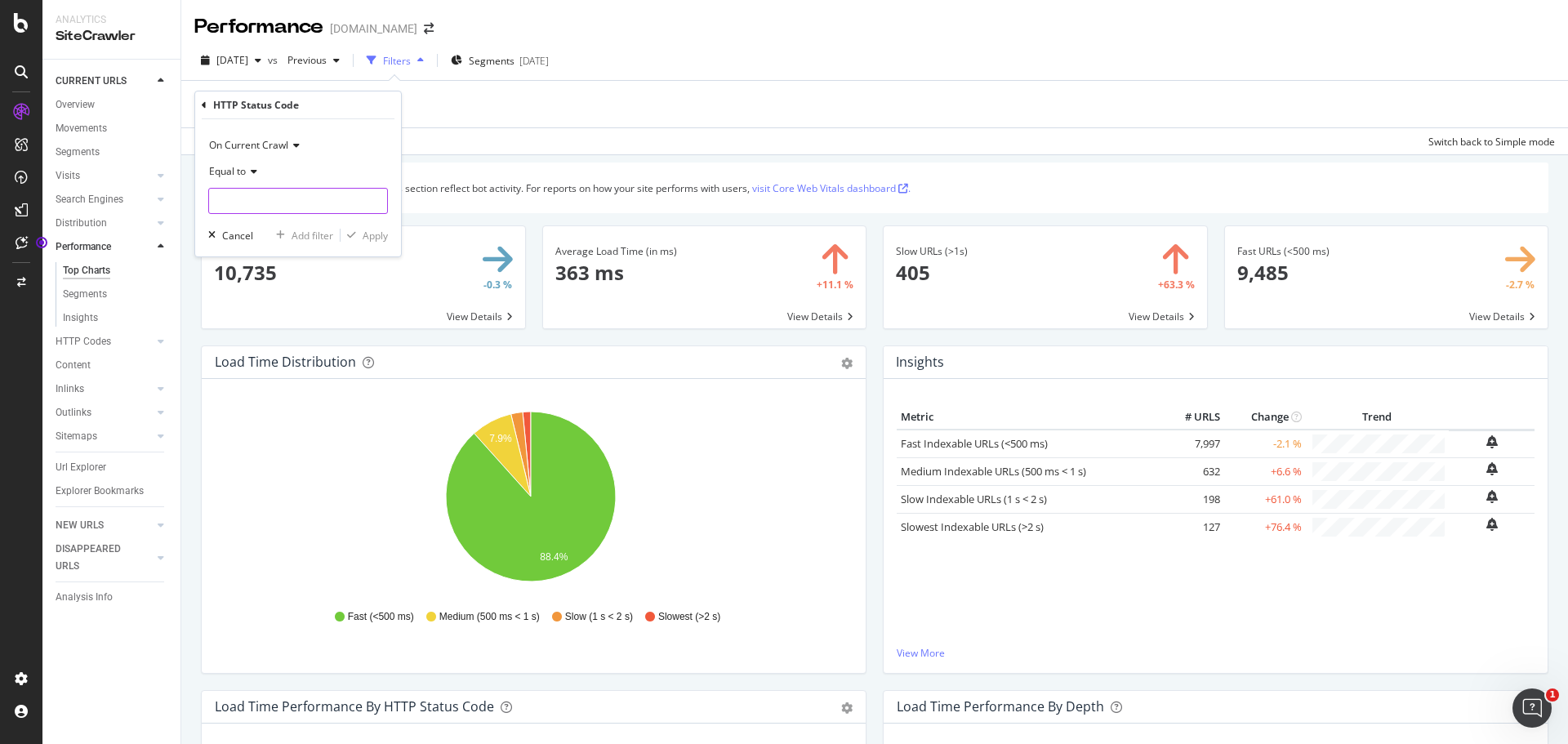
click at [305, 188] on input "number" at bounding box center [298, 200] width 180 height 27
click at [229, 256] on span "404" at bounding box center [280, 257] width 134 height 14
type input "404"
click at [373, 230] on div "Apply" at bounding box center [375, 235] width 26 height 14
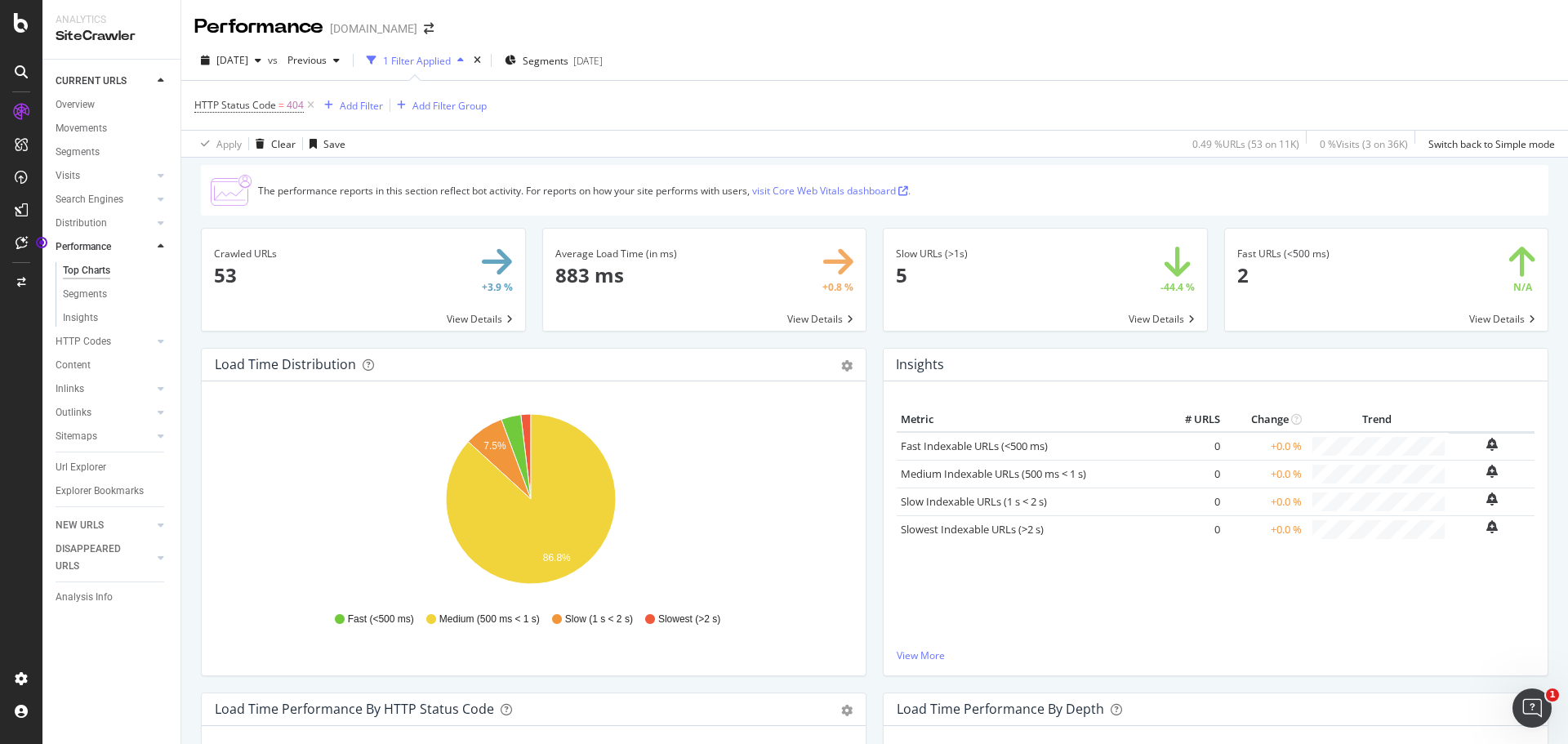
click at [482, 314] on span at bounding box center [364, 279] width 324 height 102
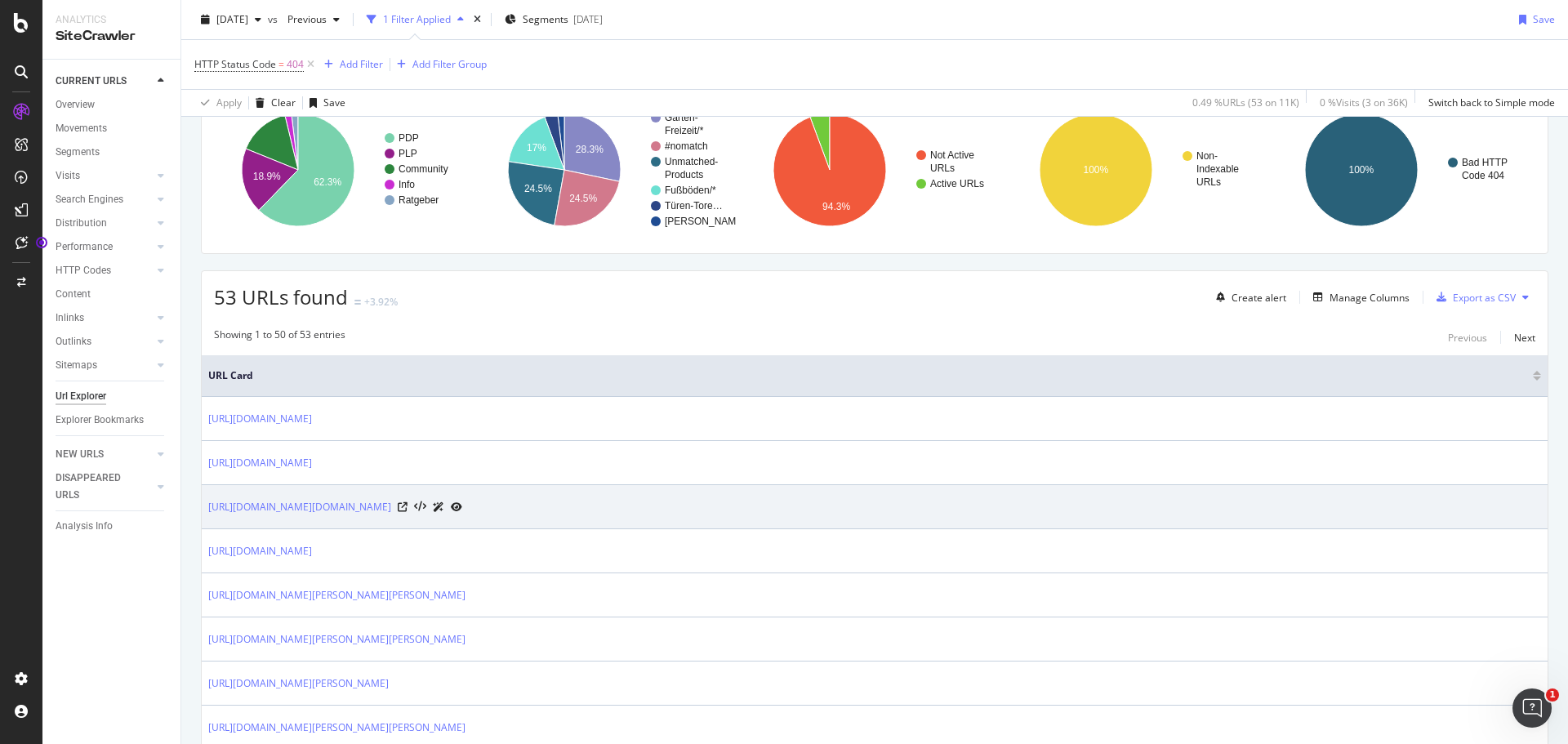
scroll to position [164, 0]
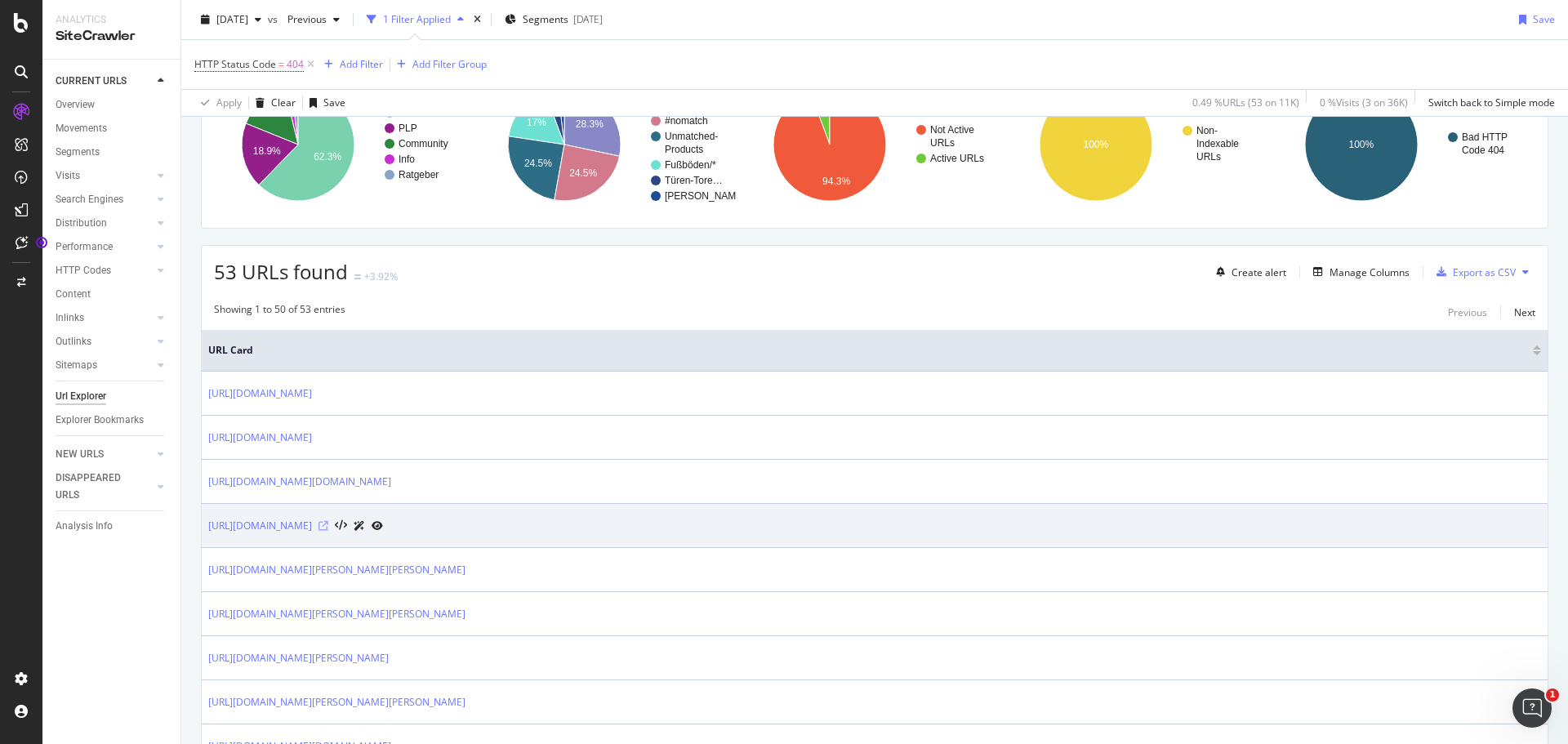
click at [328, 526] on icon at bounding box center [323, 526] width 9 height 9
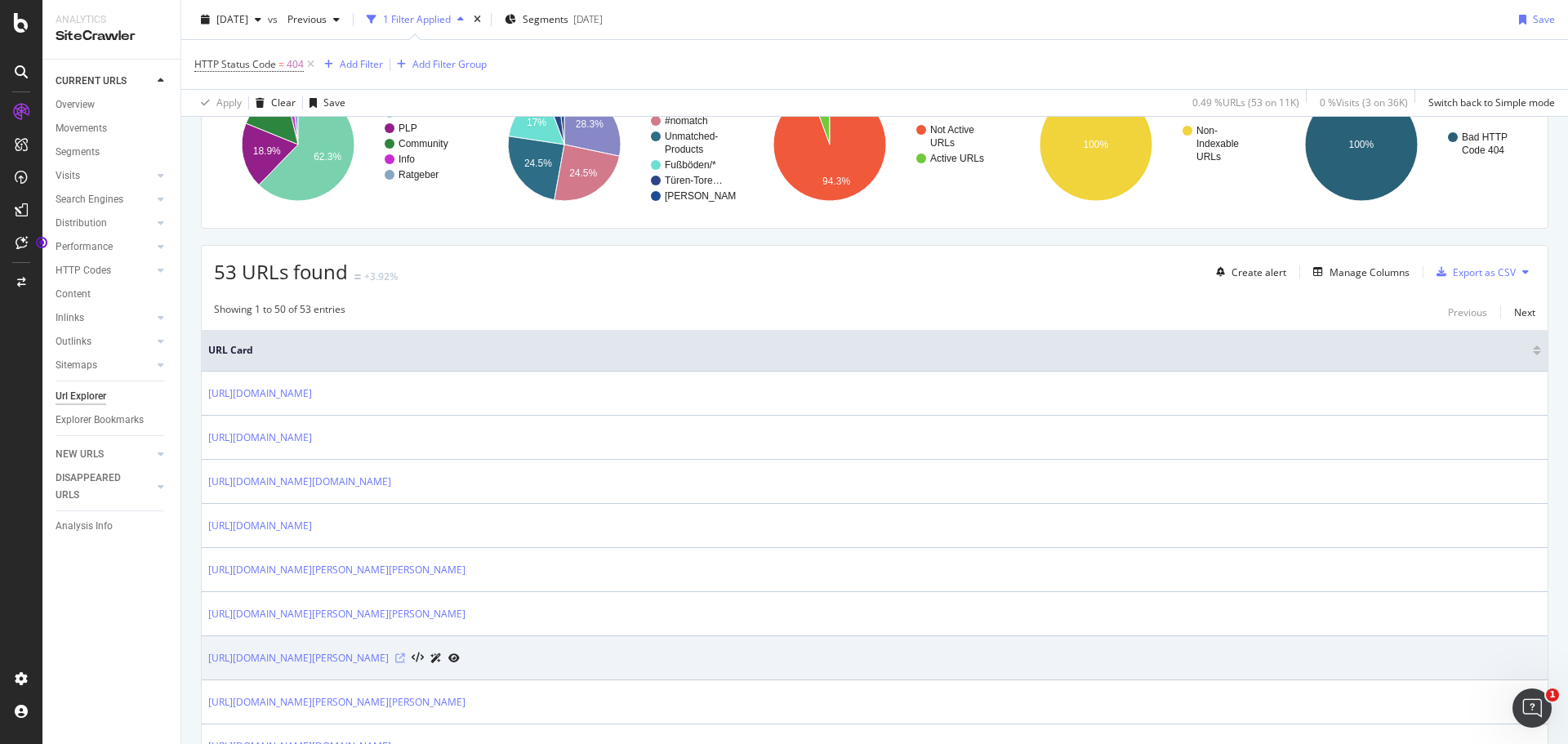
click at [405, 654] on icon at bounding box center [400, 658] width 9 height 9
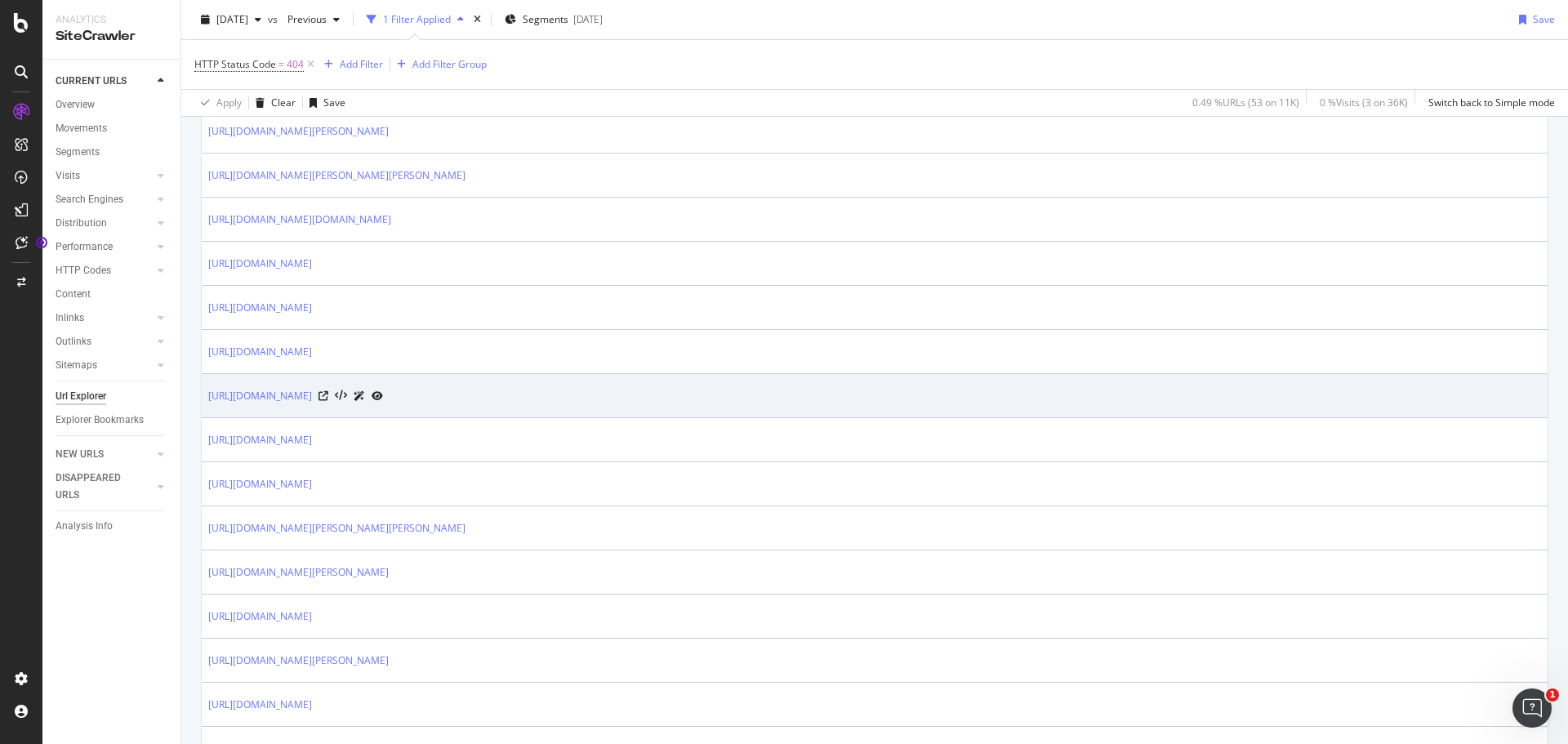
scroll to position [735, 0]
click at [328, 392] on icon at bounding box center [323, 395] width 9 height 9
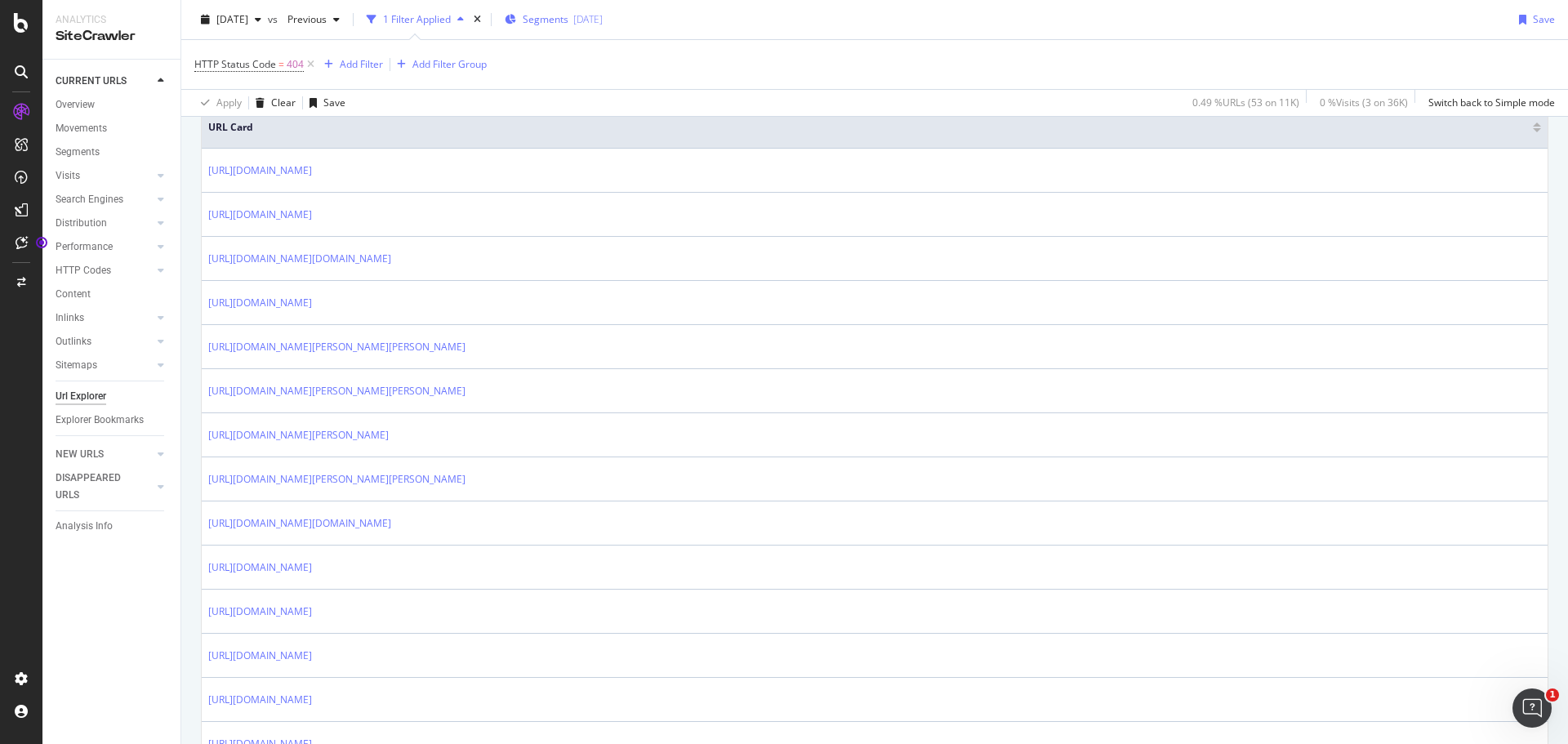
scroll to position [245, 0]
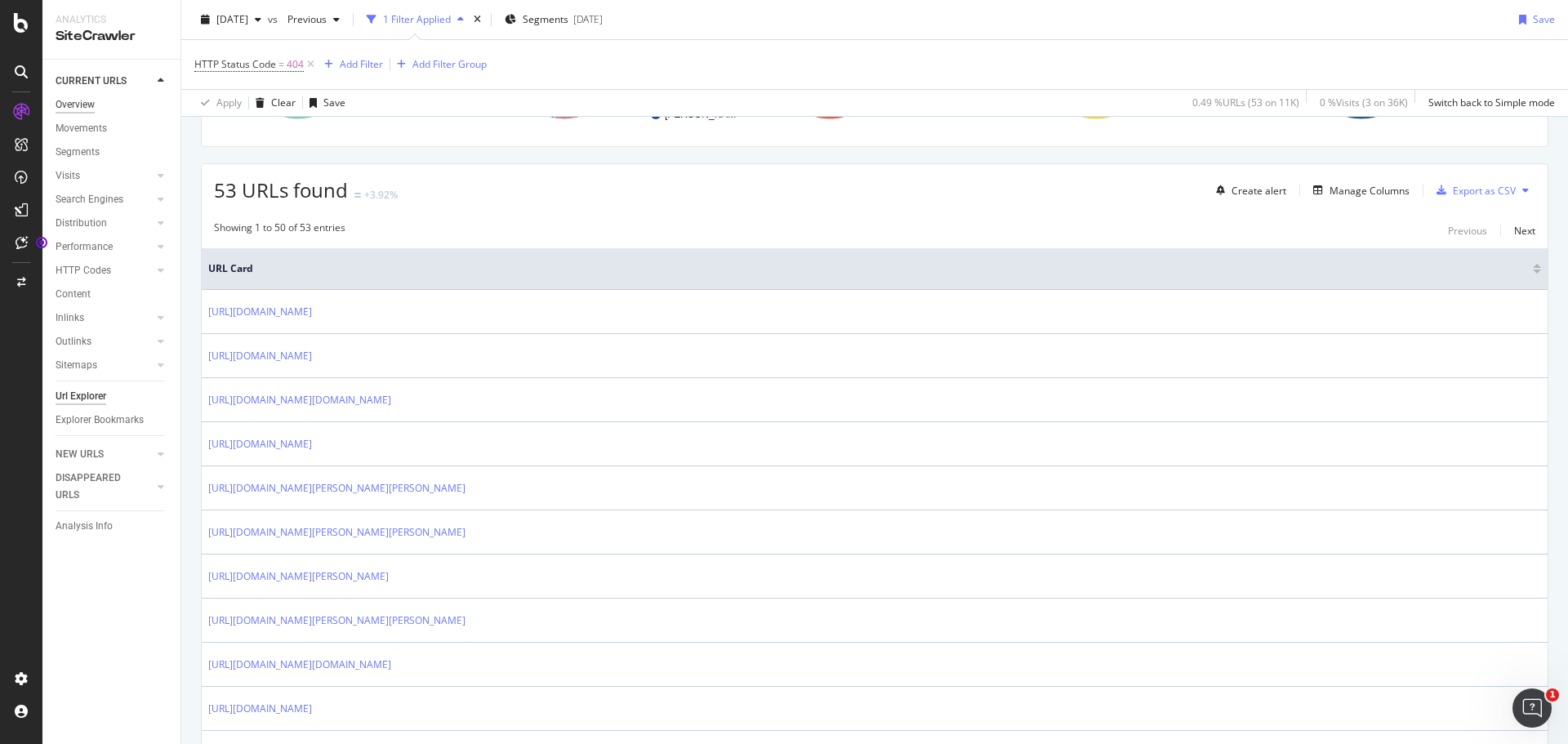
click at [80, 99] on div "Overview" at bounding box center [75, 105] width 39 height 17
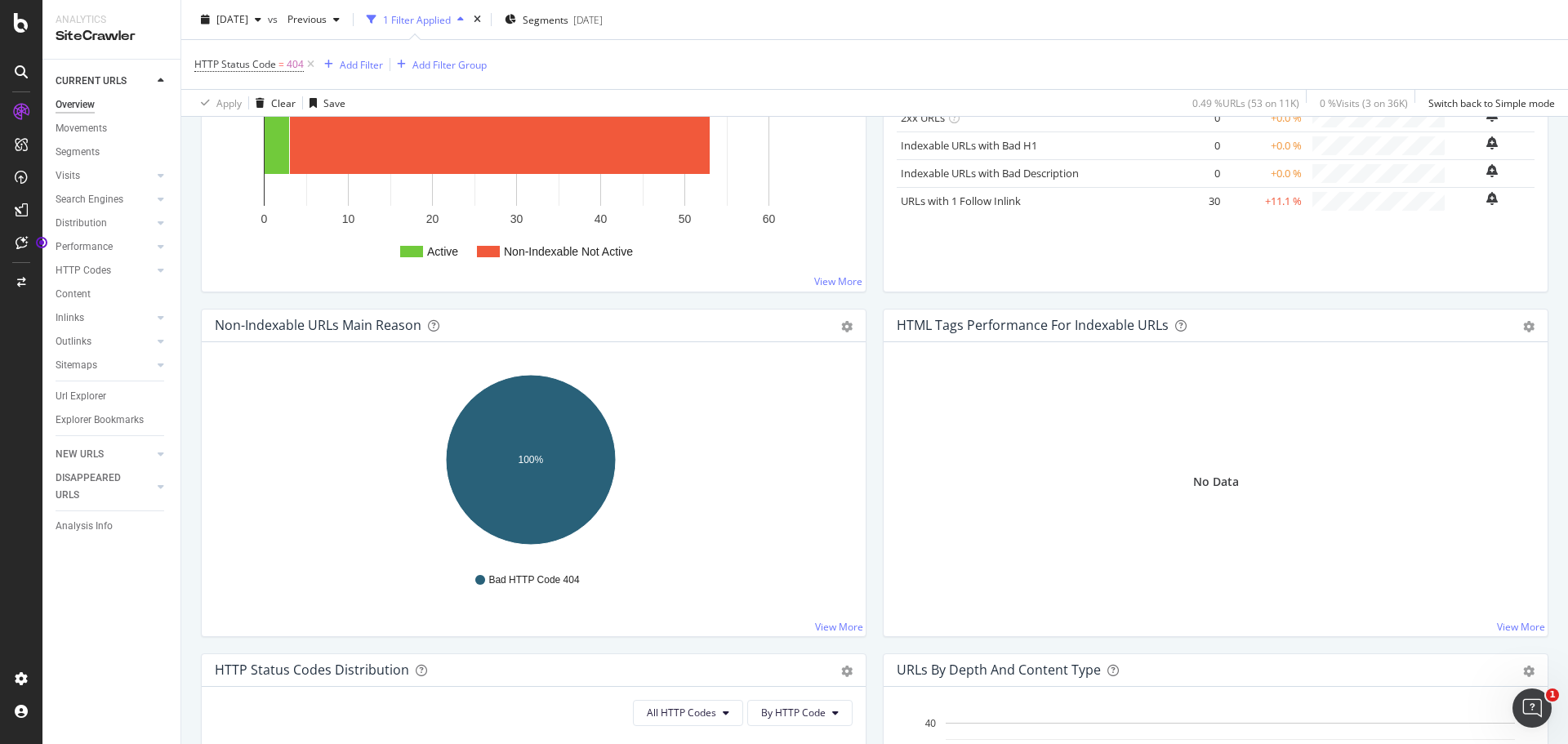
scroll to position [408, 0]
